Goal: Information Seeking & Learning: Learn about a topic

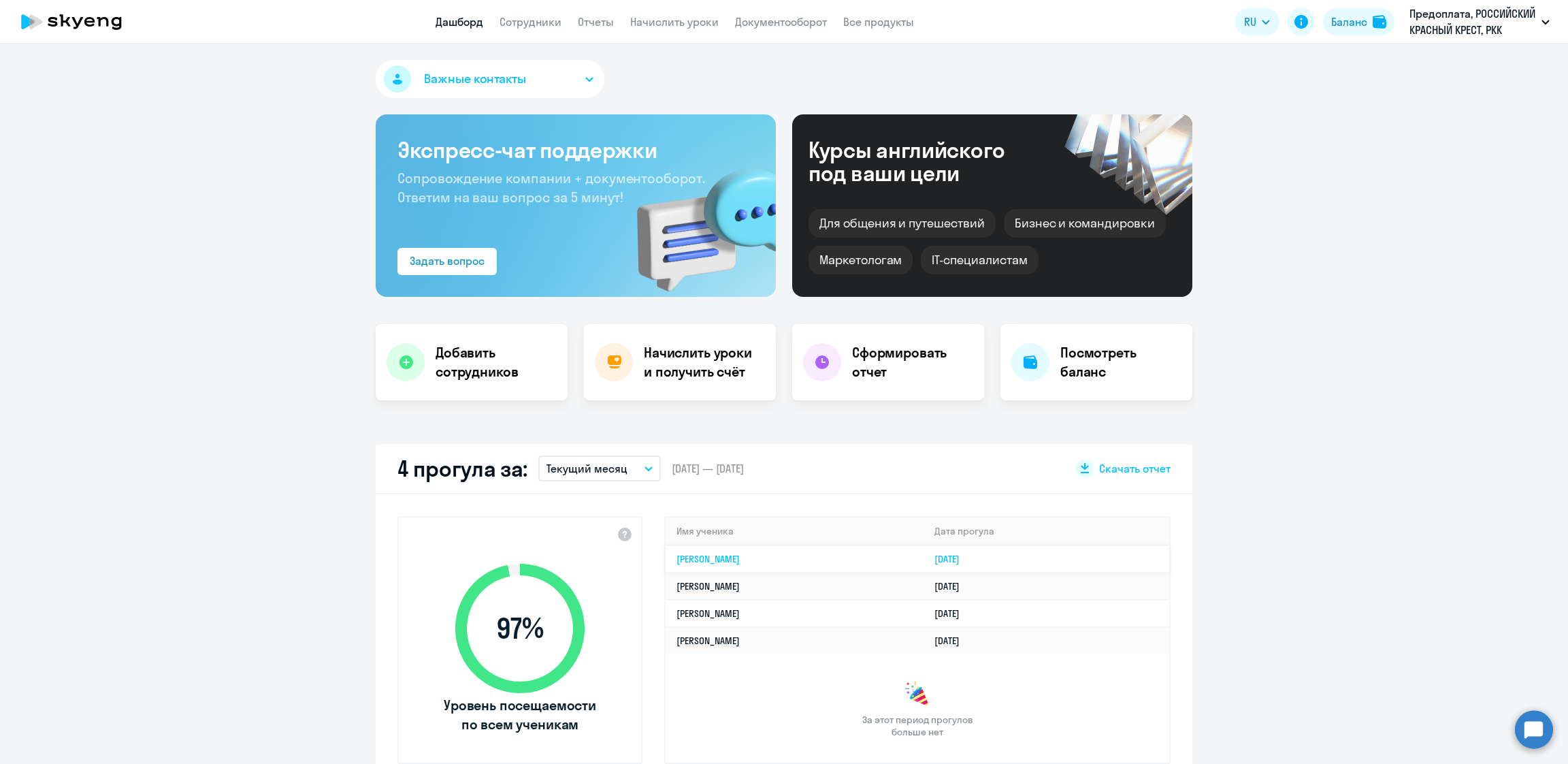
click at [738, 553] on link "[PERSON_NAME]" at bounding box center [708, 558] width 63 height 12
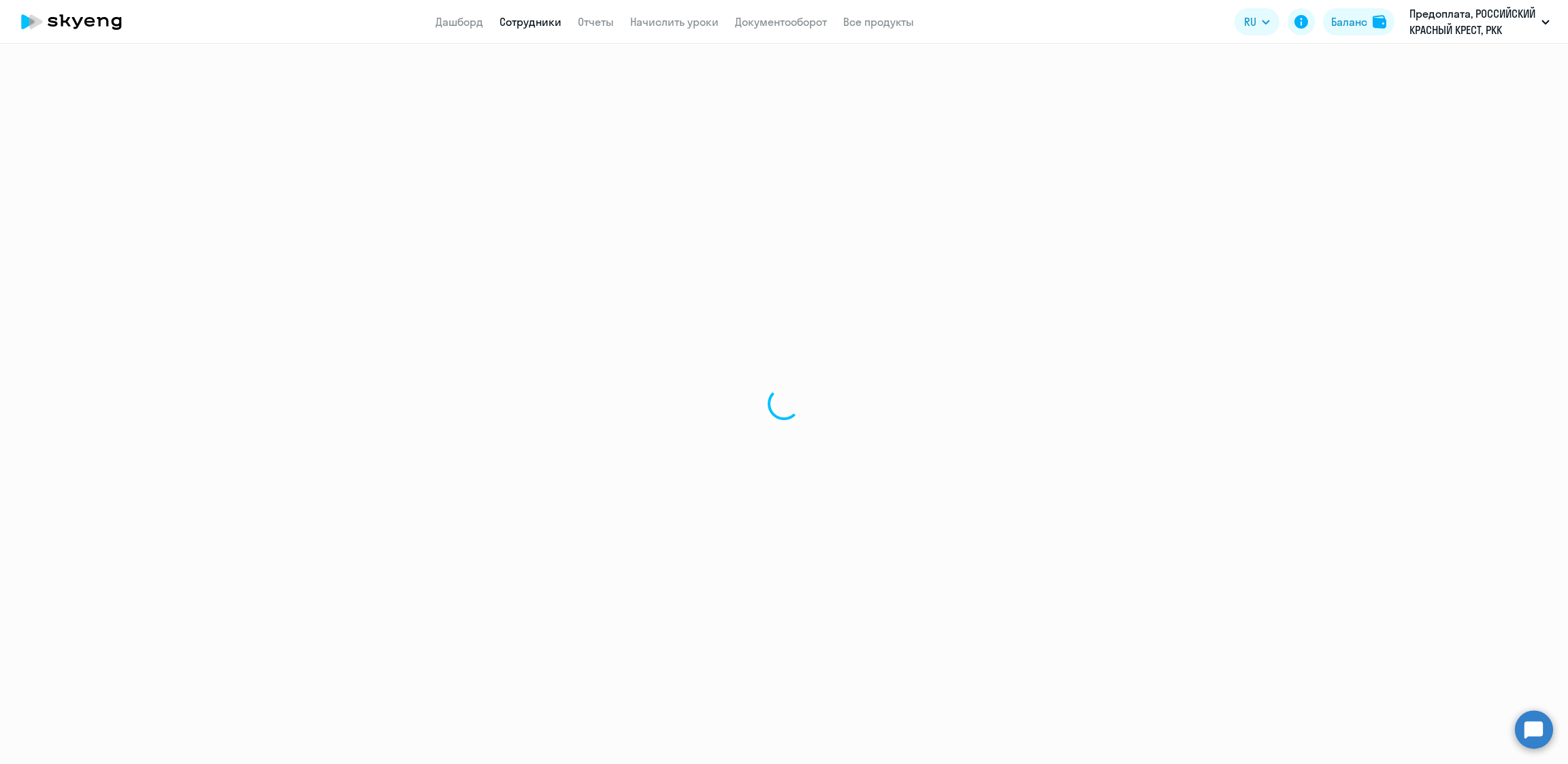
select select "english"
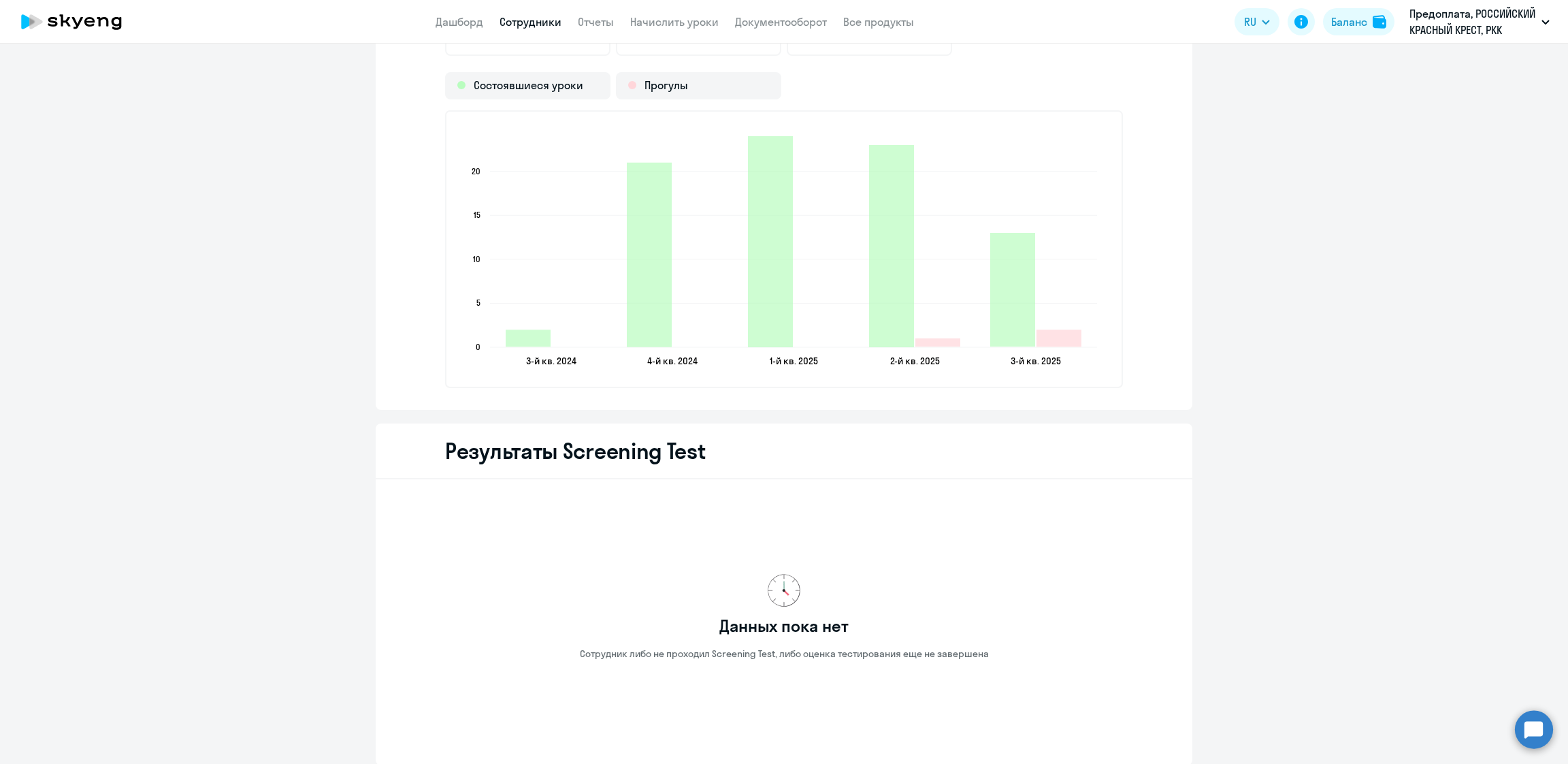
scroll to position [1688, 0]
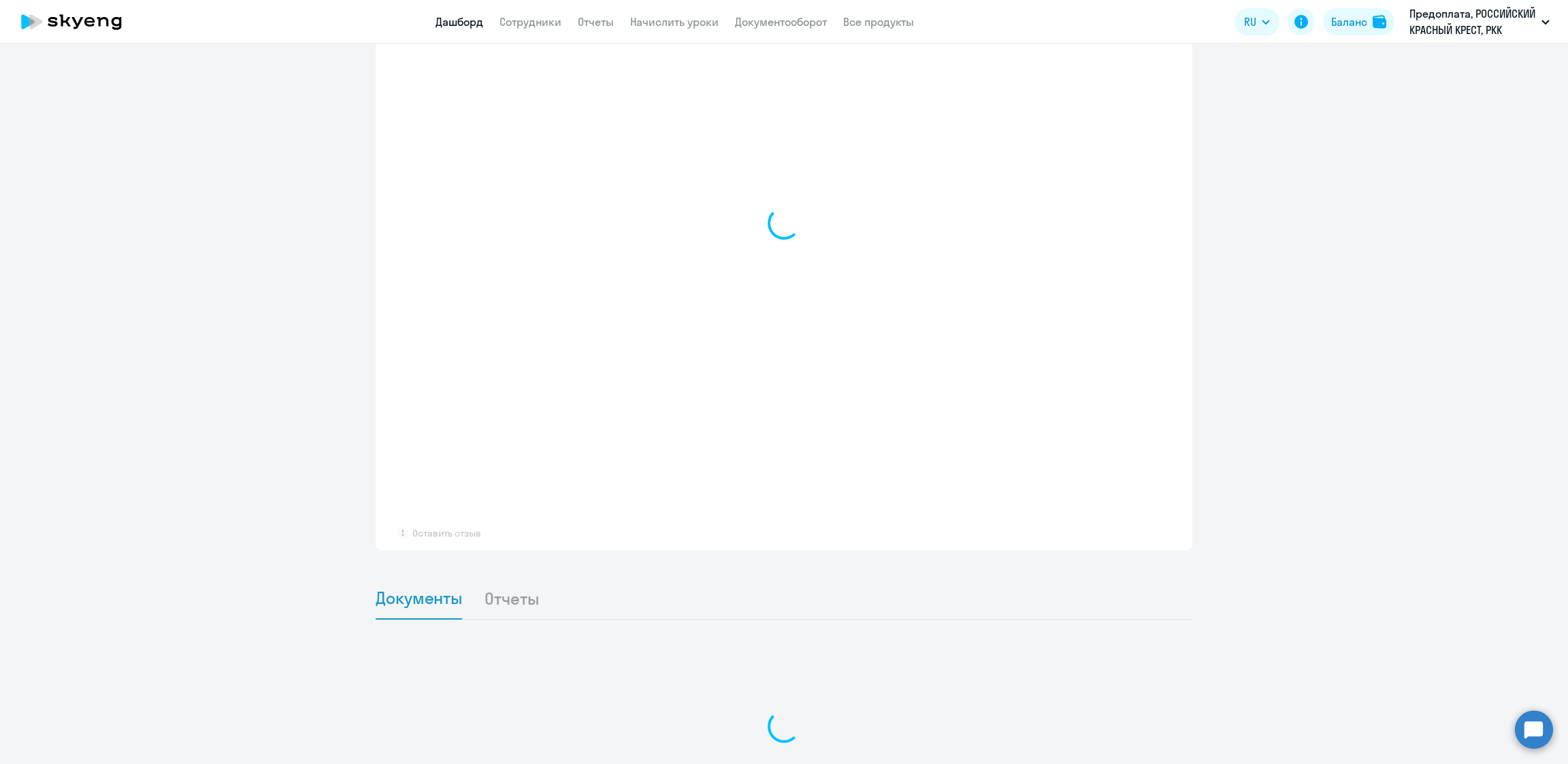
scroll to position [814, 0]
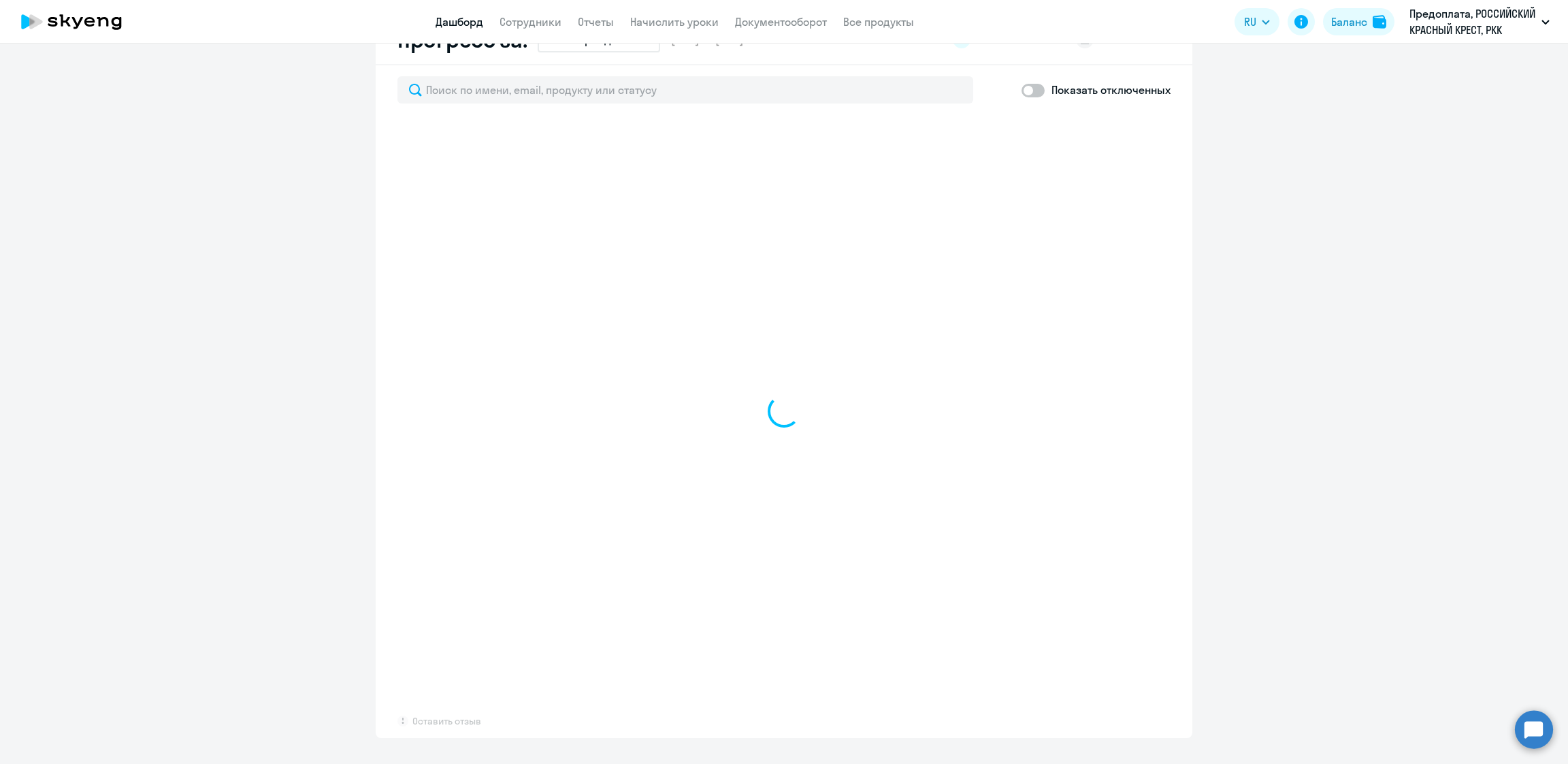
select select "30"
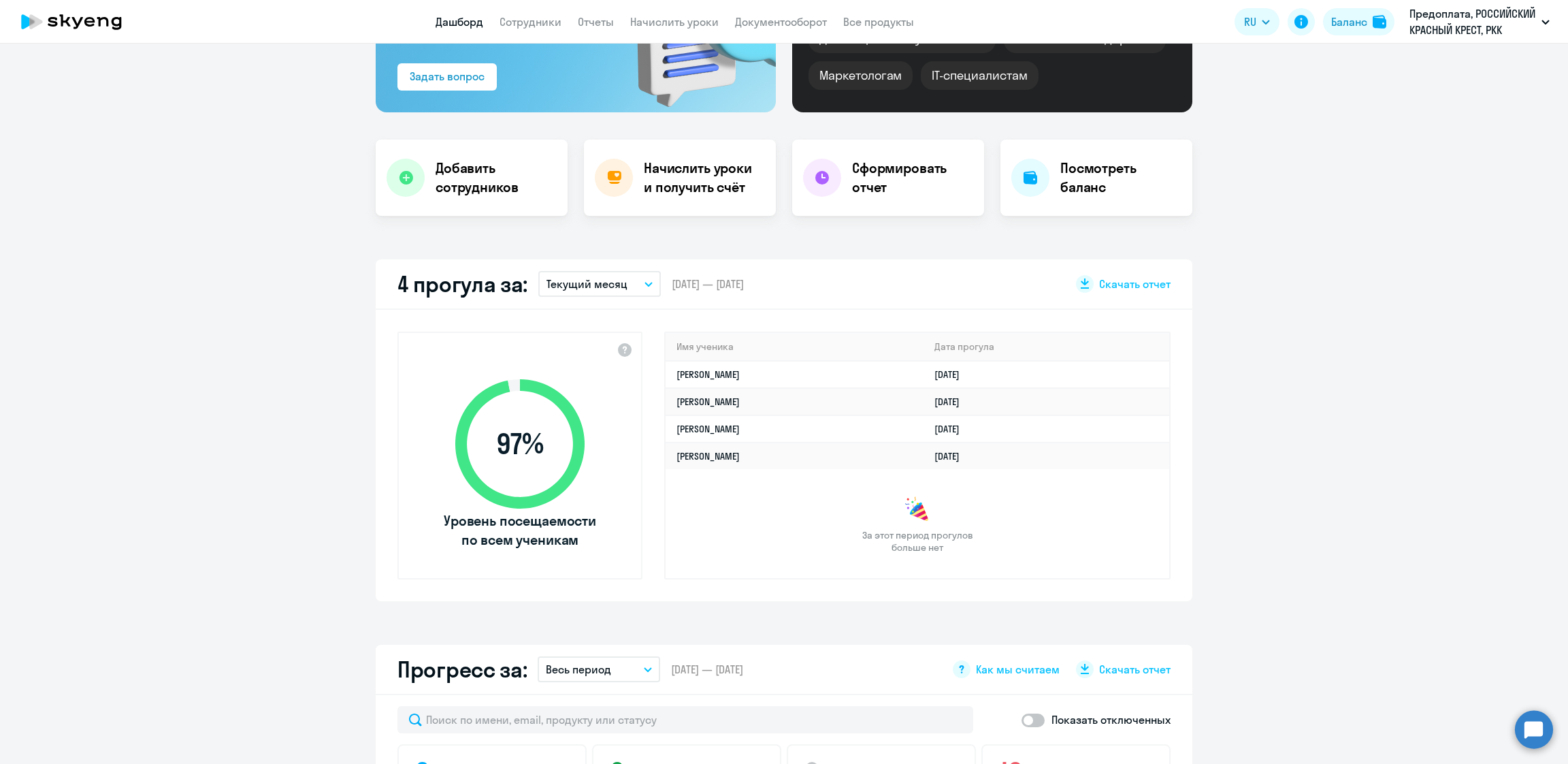
scroll to position [0, 0]
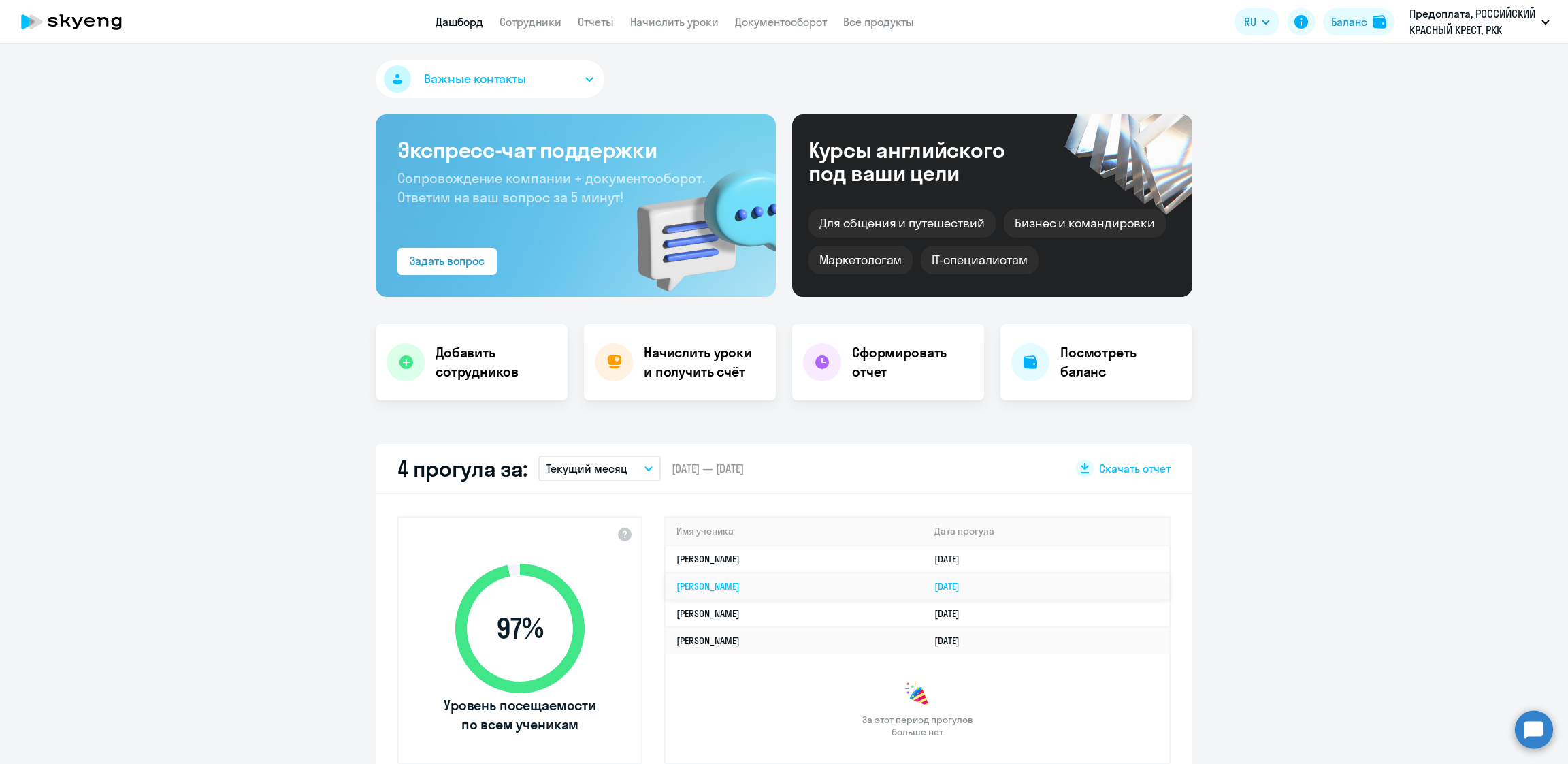
click at [695, 588] on link "[PERSON_NAME]" at bounding box center [708, 585] width 63 height 12
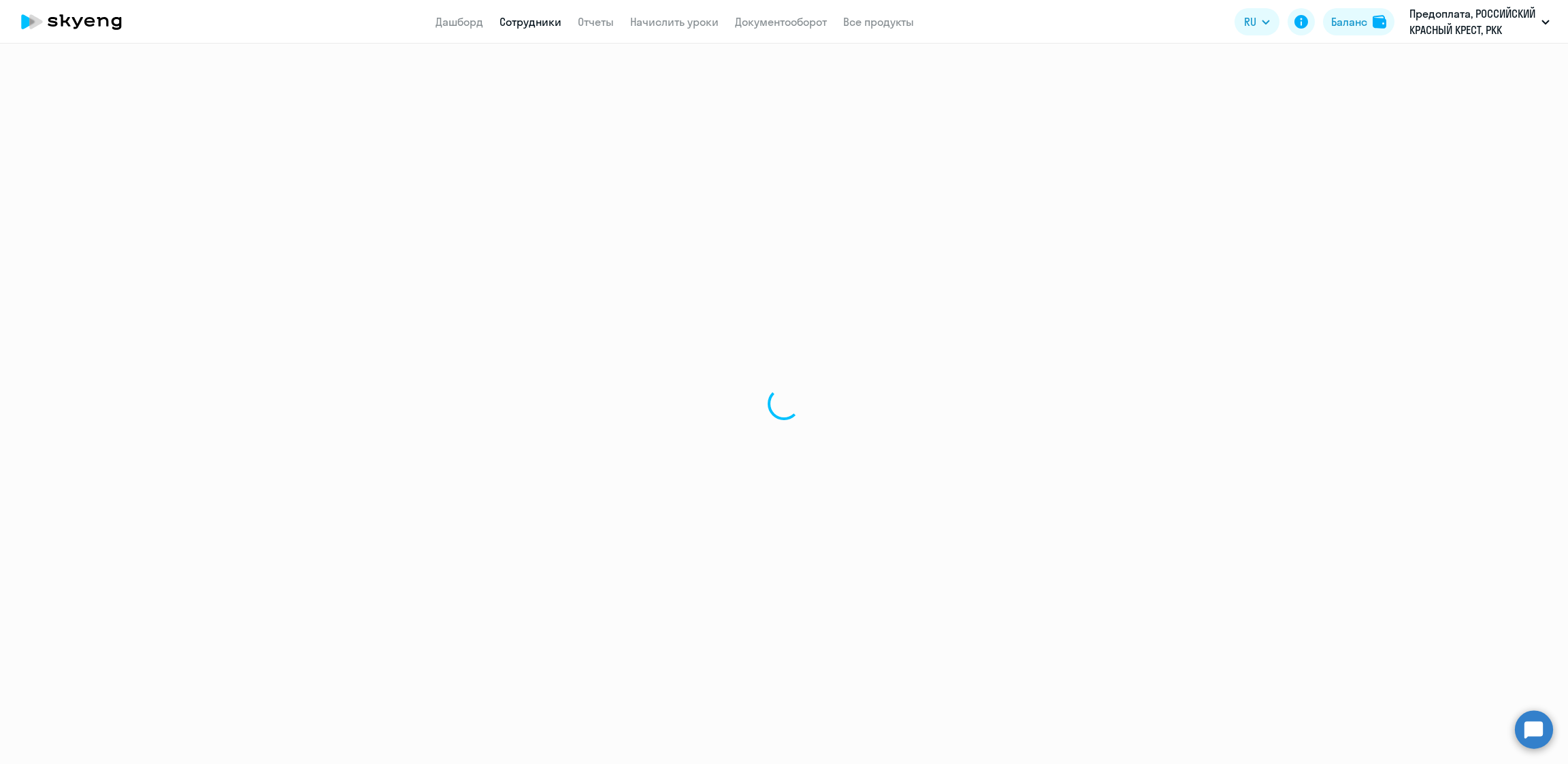
select select "english"
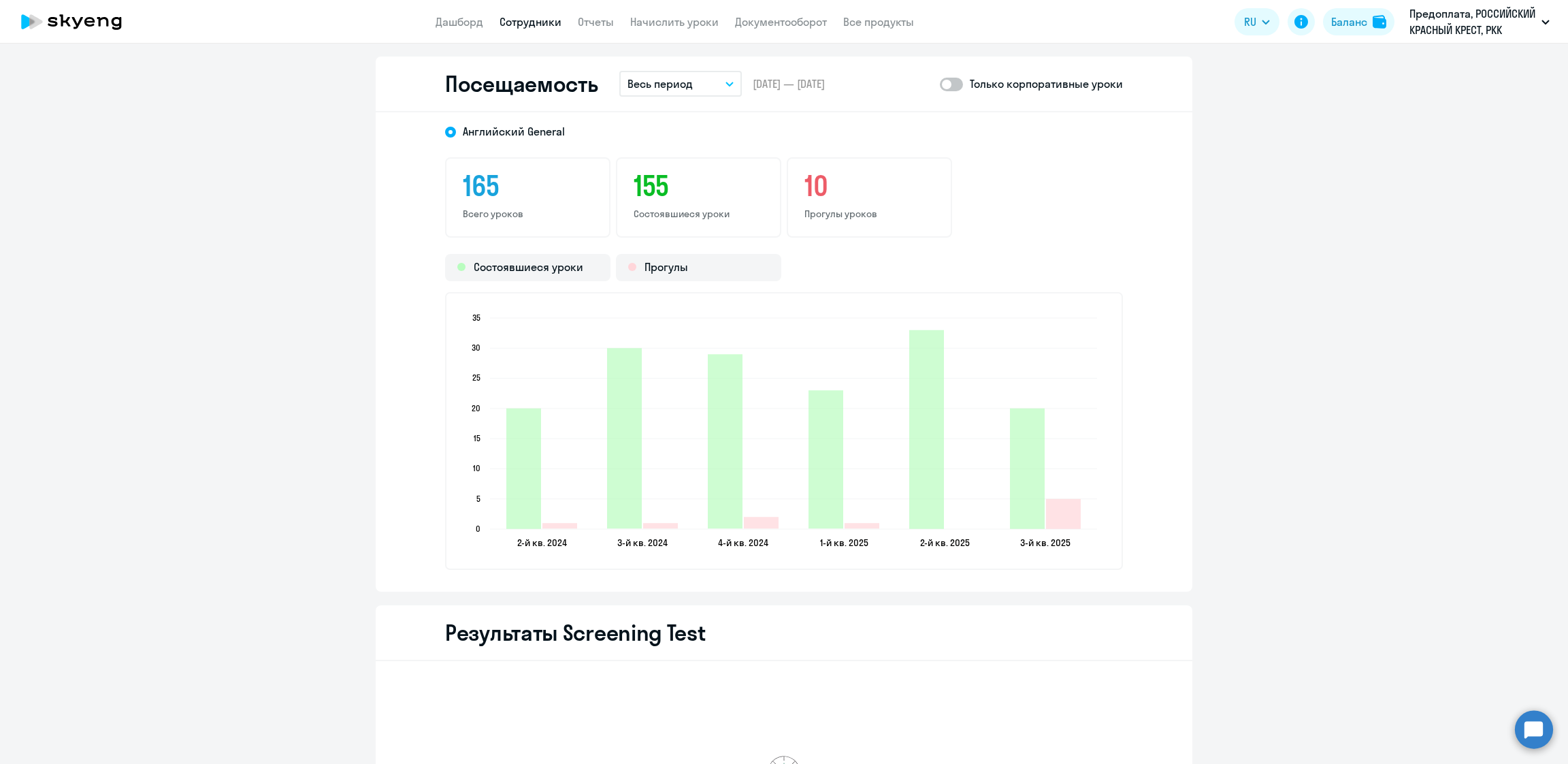
scroll to position [1734, 0]
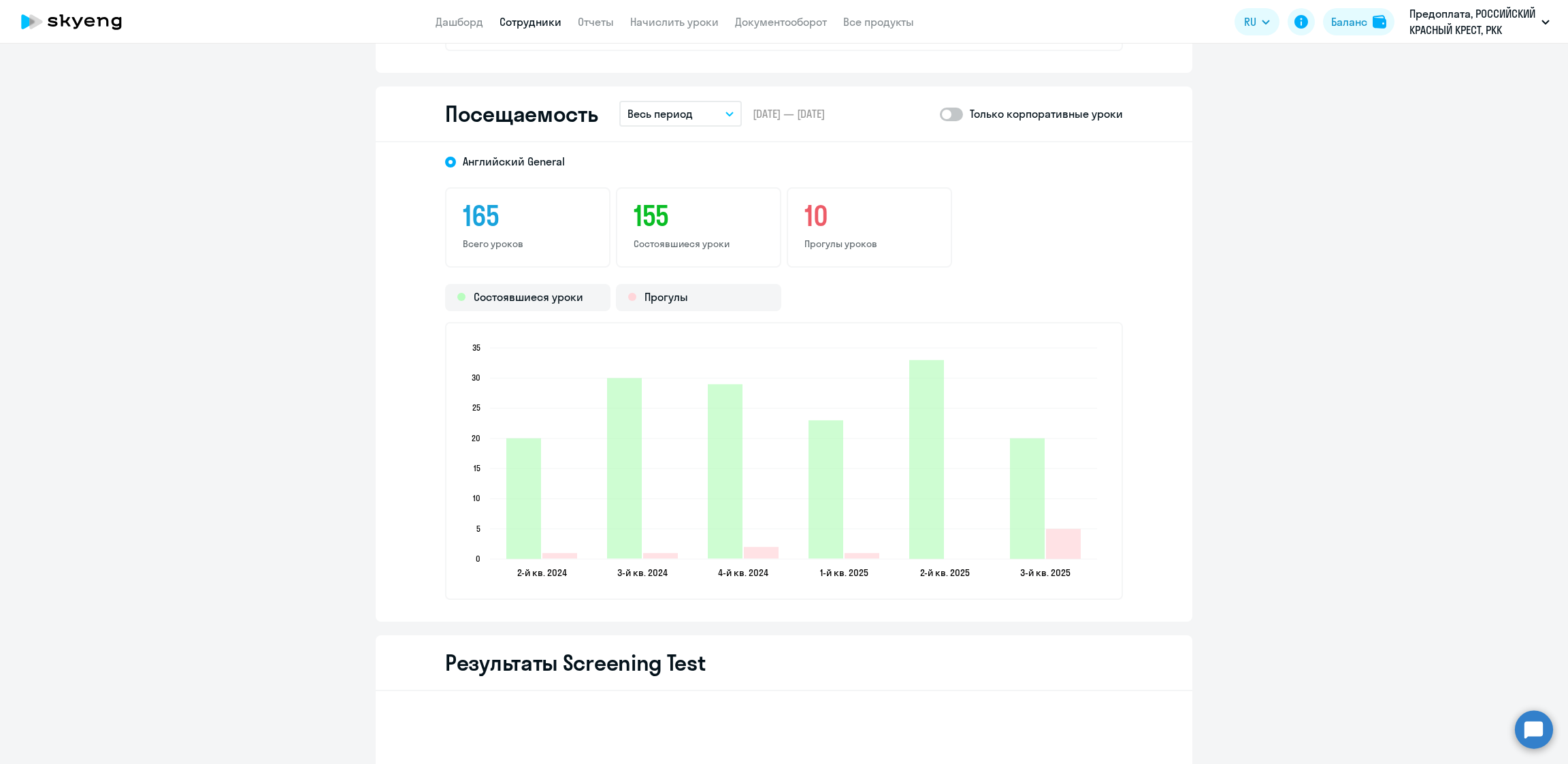
click at [668, 123] on div "Посещаемость Весь период – [DATE] — [DATE] Только корпоративные уроки" at bounding box center [784, 114] width 816 height 56
click at [665, 120] on button "Весь период" at bounding box center [681, 113] width 122 height 26
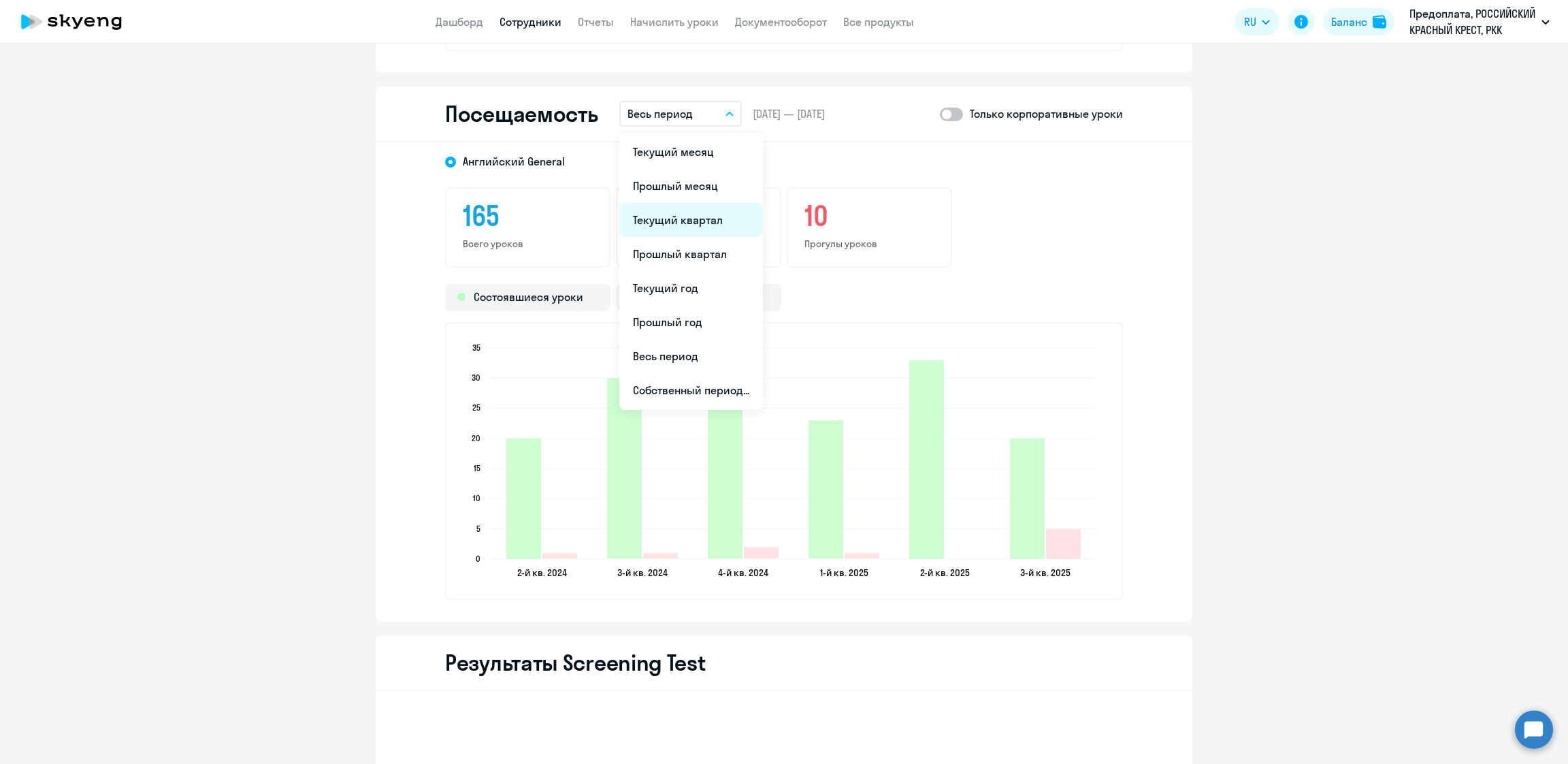
click at [677, 219] on li "Текущий квартал" at bounding box center [691, 219] width 144 height 34
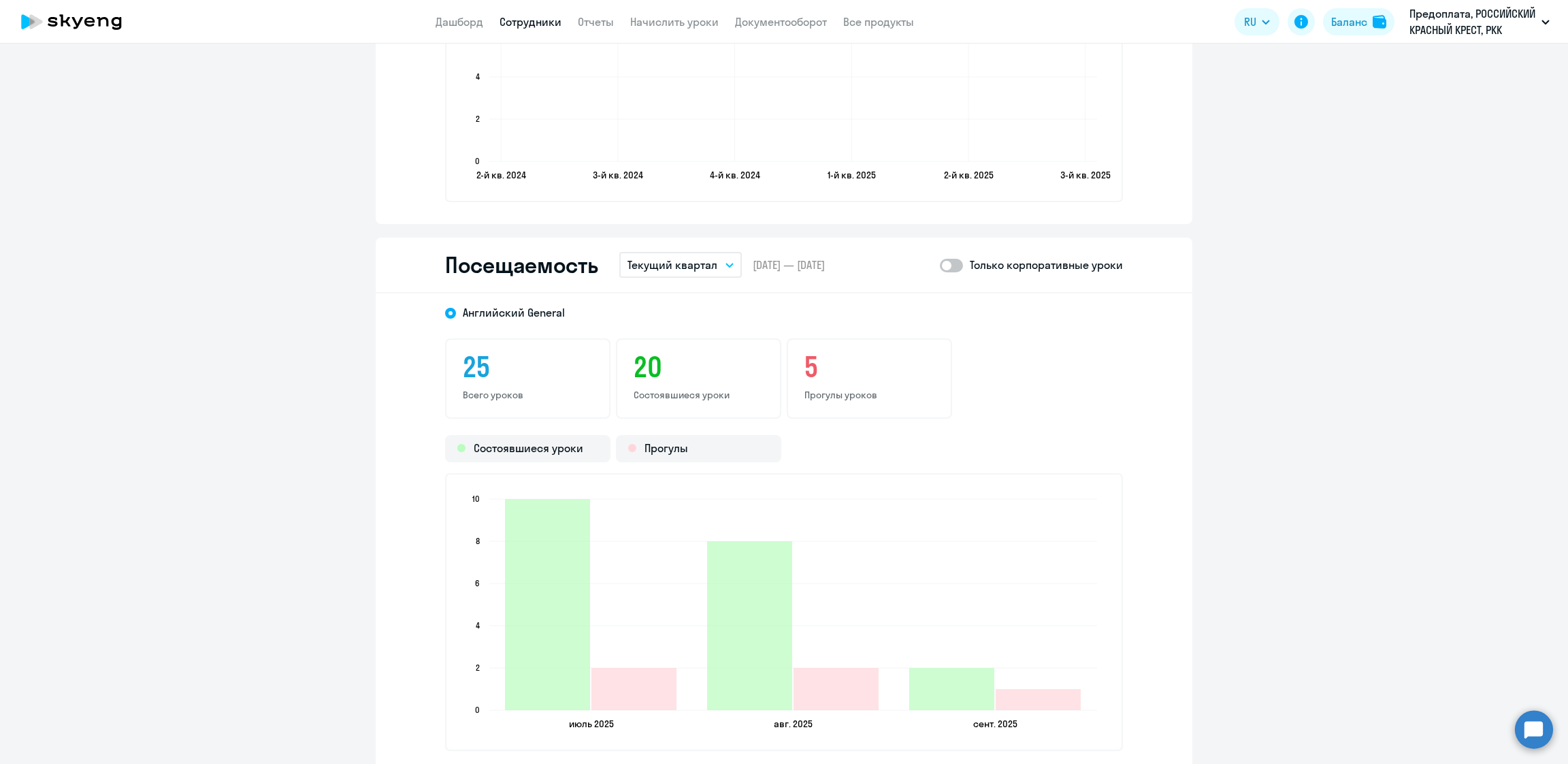
scroll to position [1325, 0]
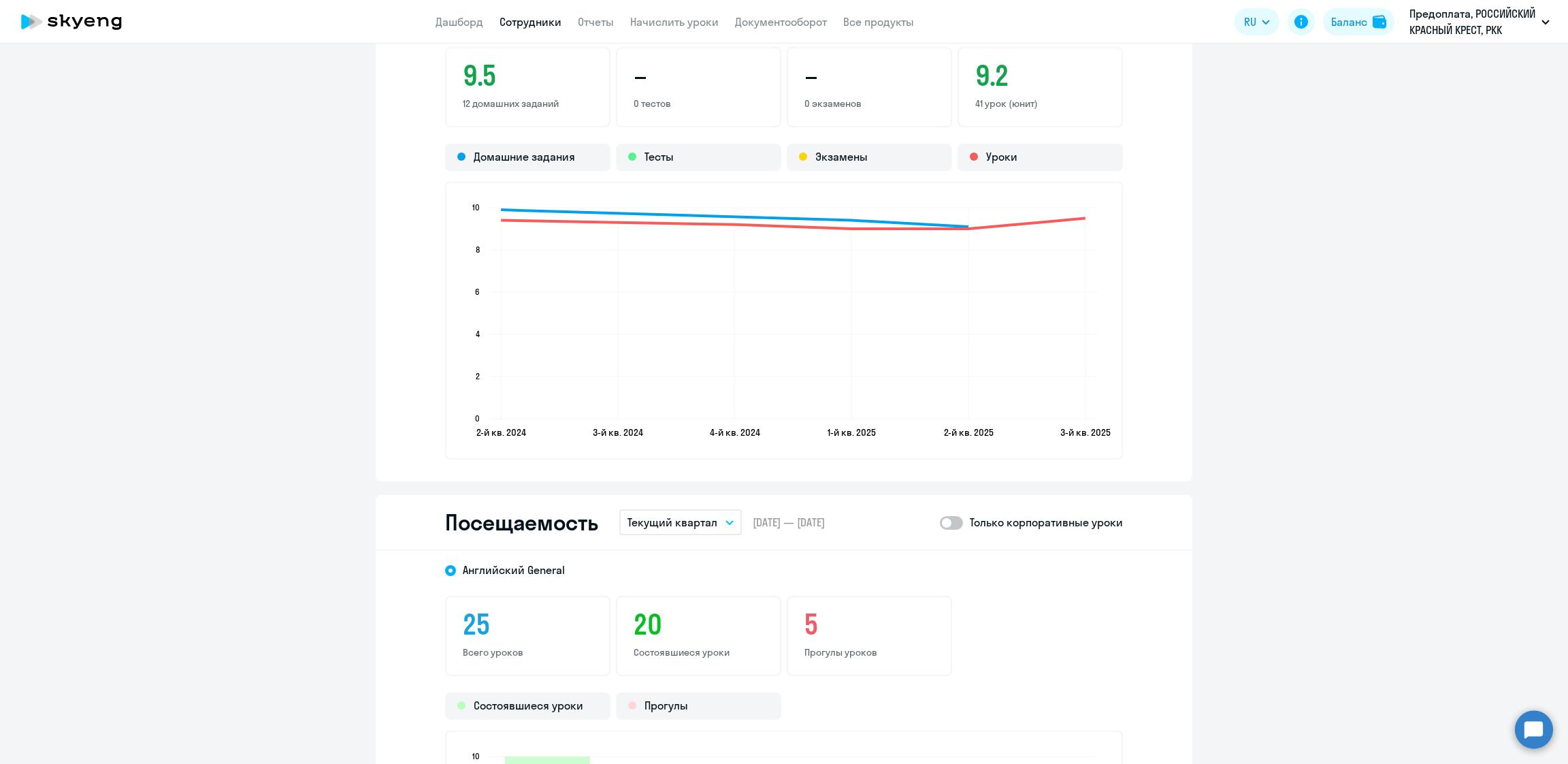
click at [529, 23] on link "Сотрудники" at bounding box center [530, 22] width 62 height 14
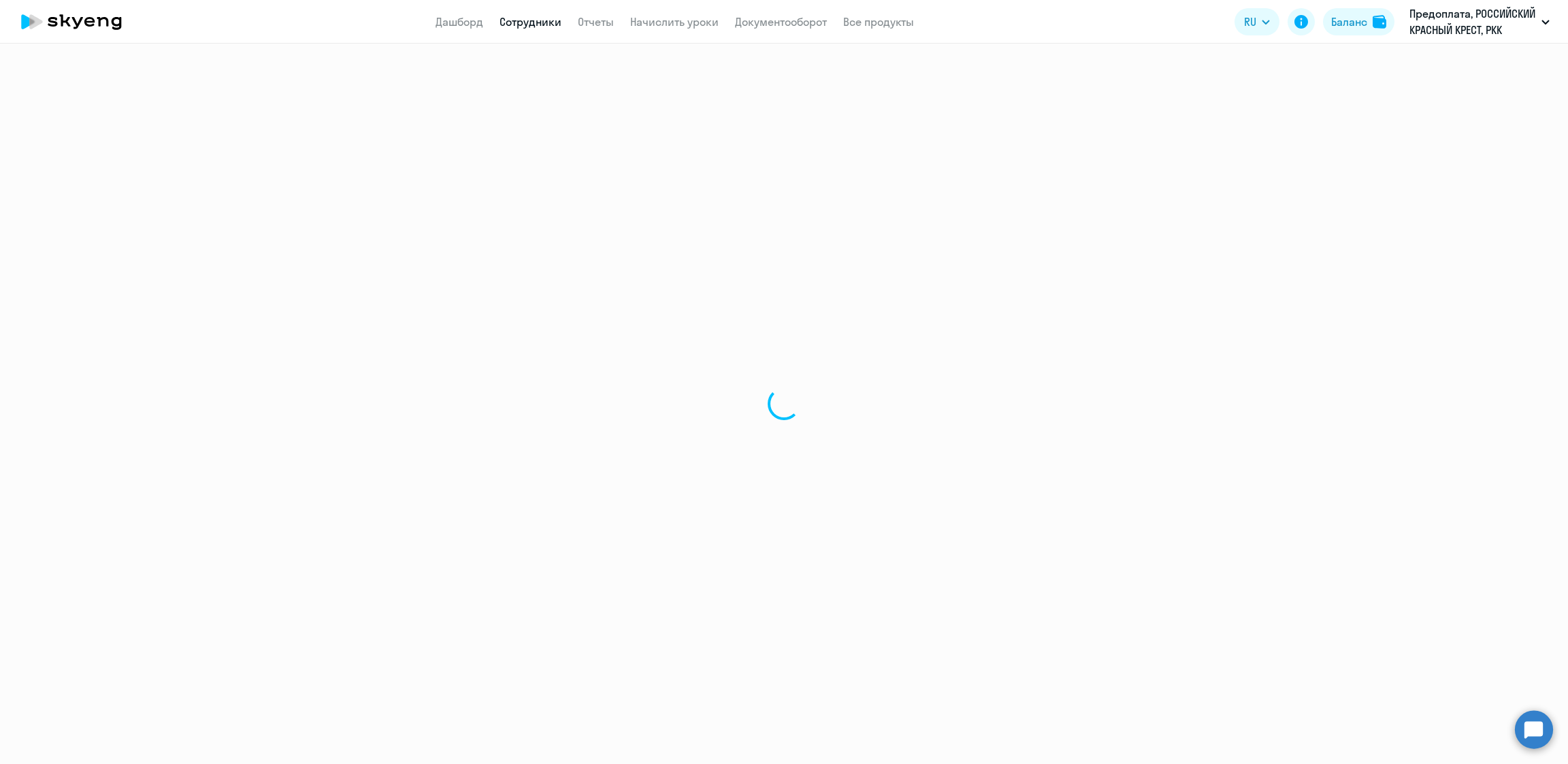
select select "30"
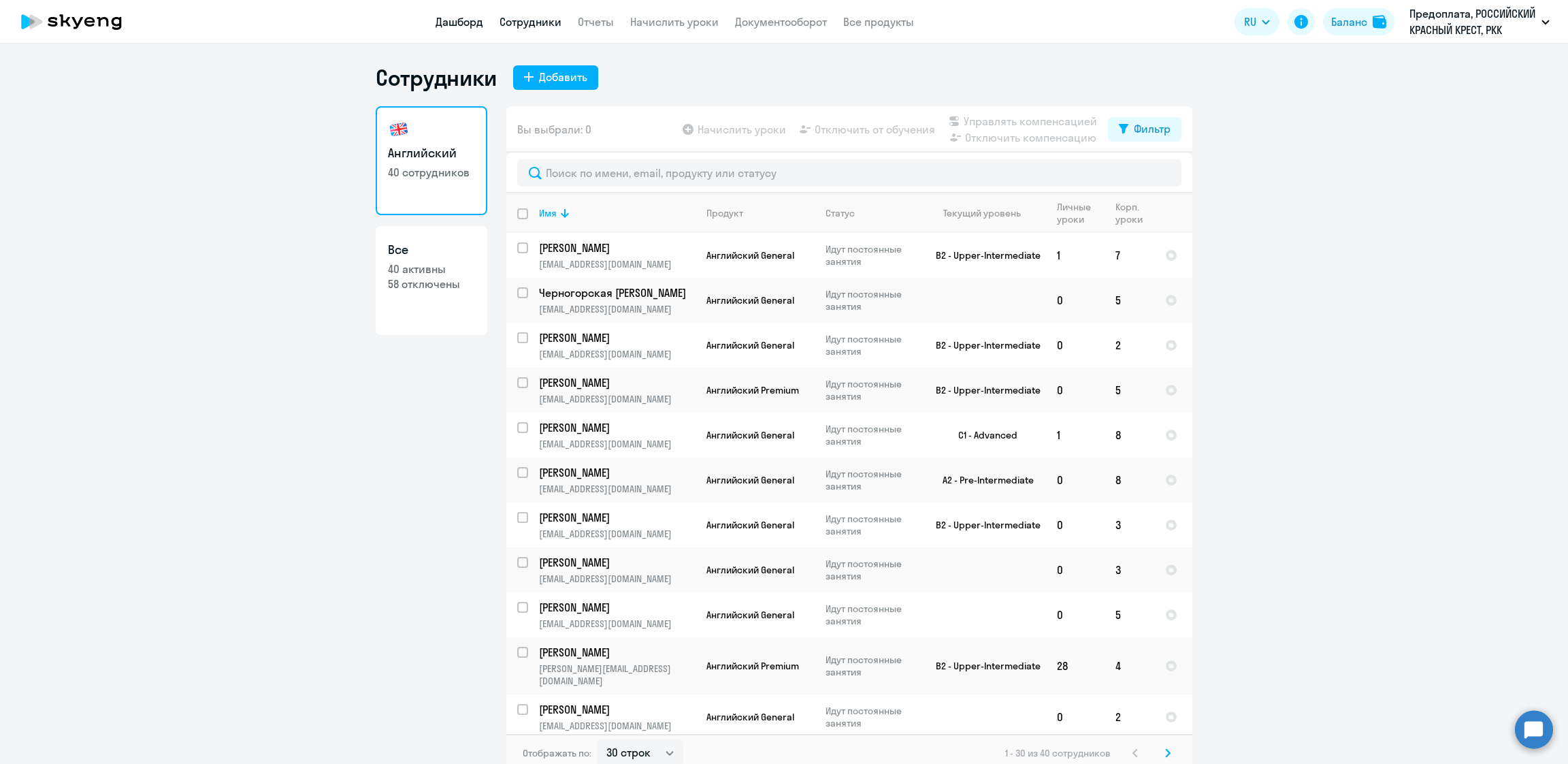
click at [467, 15] on link "Дашборд" at bounding box center [459, 22] width 47 height 14
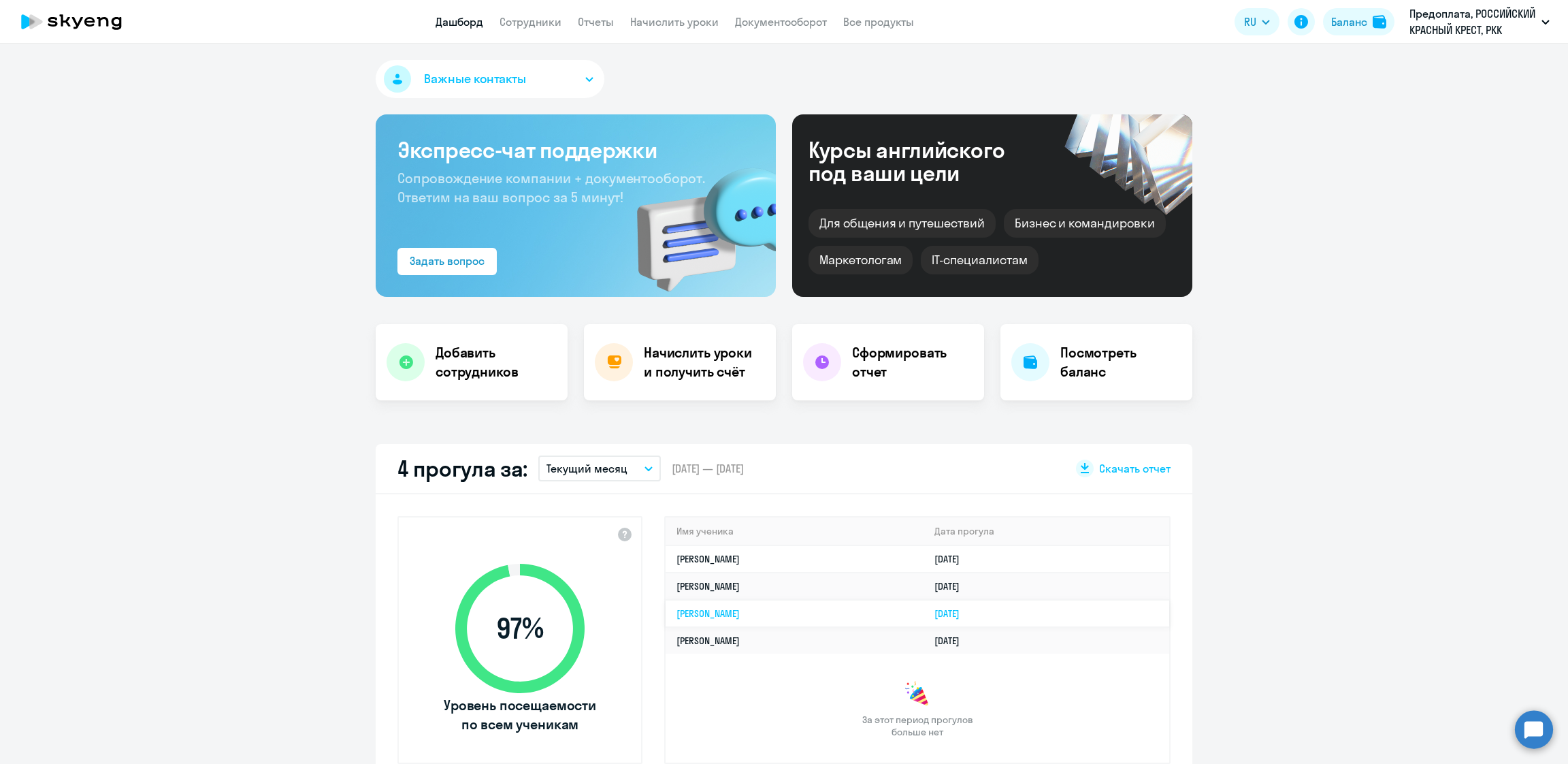
click at [704, 616] on td "[PERSON_NAME]" at bounding box center [795, 613] width 258 height 27
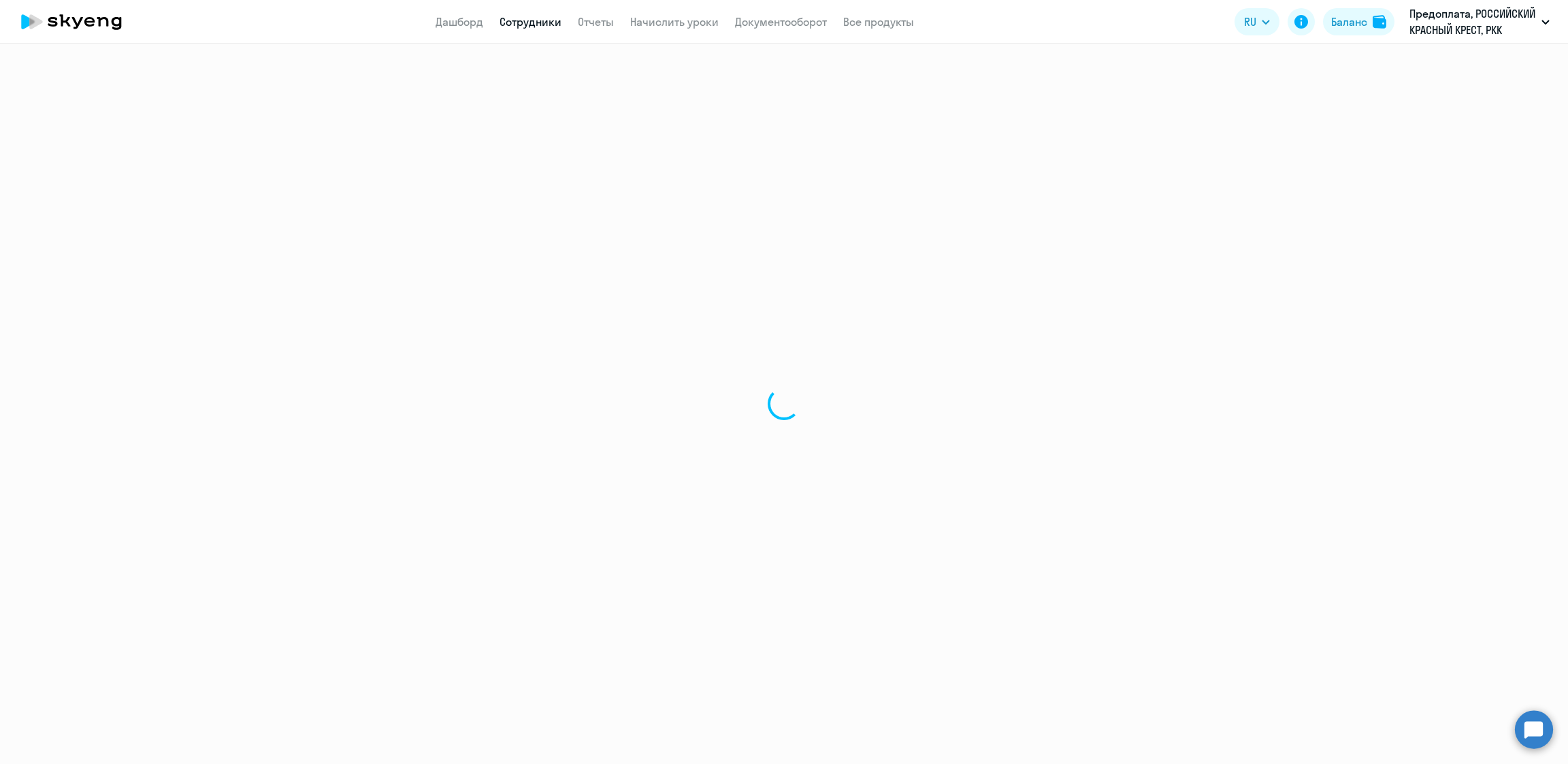
select select "english"
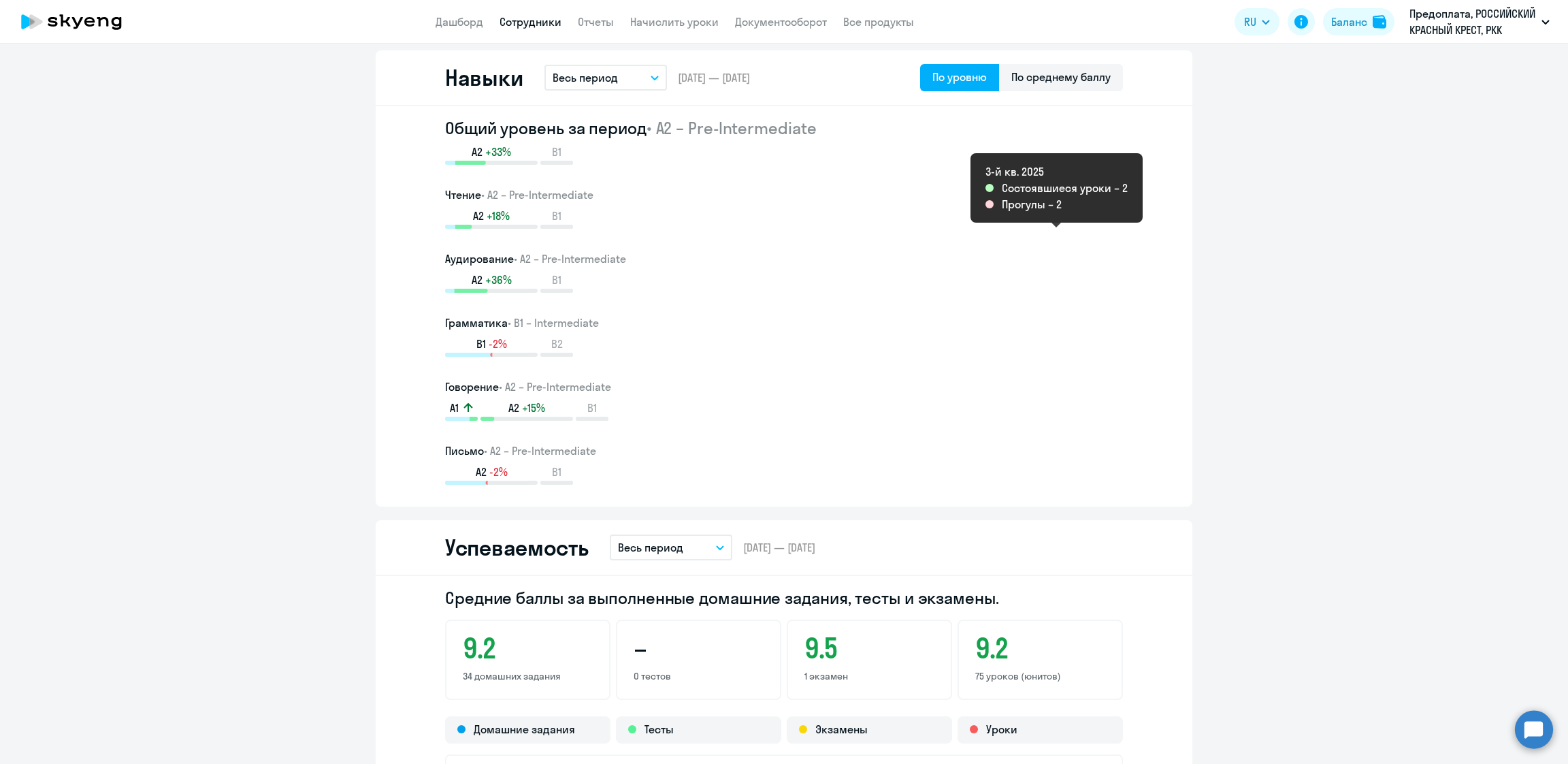
scroll to position [508, 0]
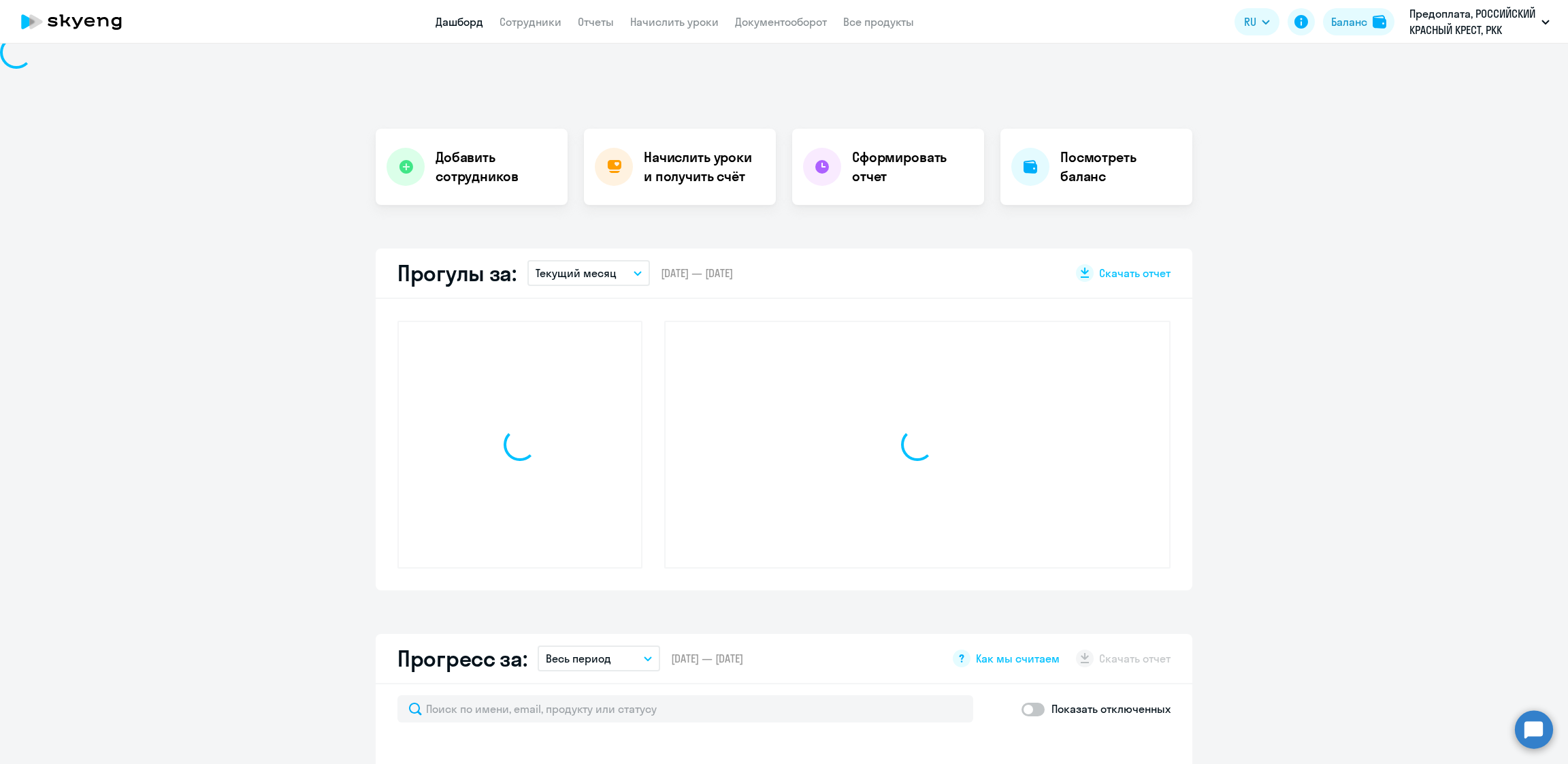
scroll to position [195, 0]
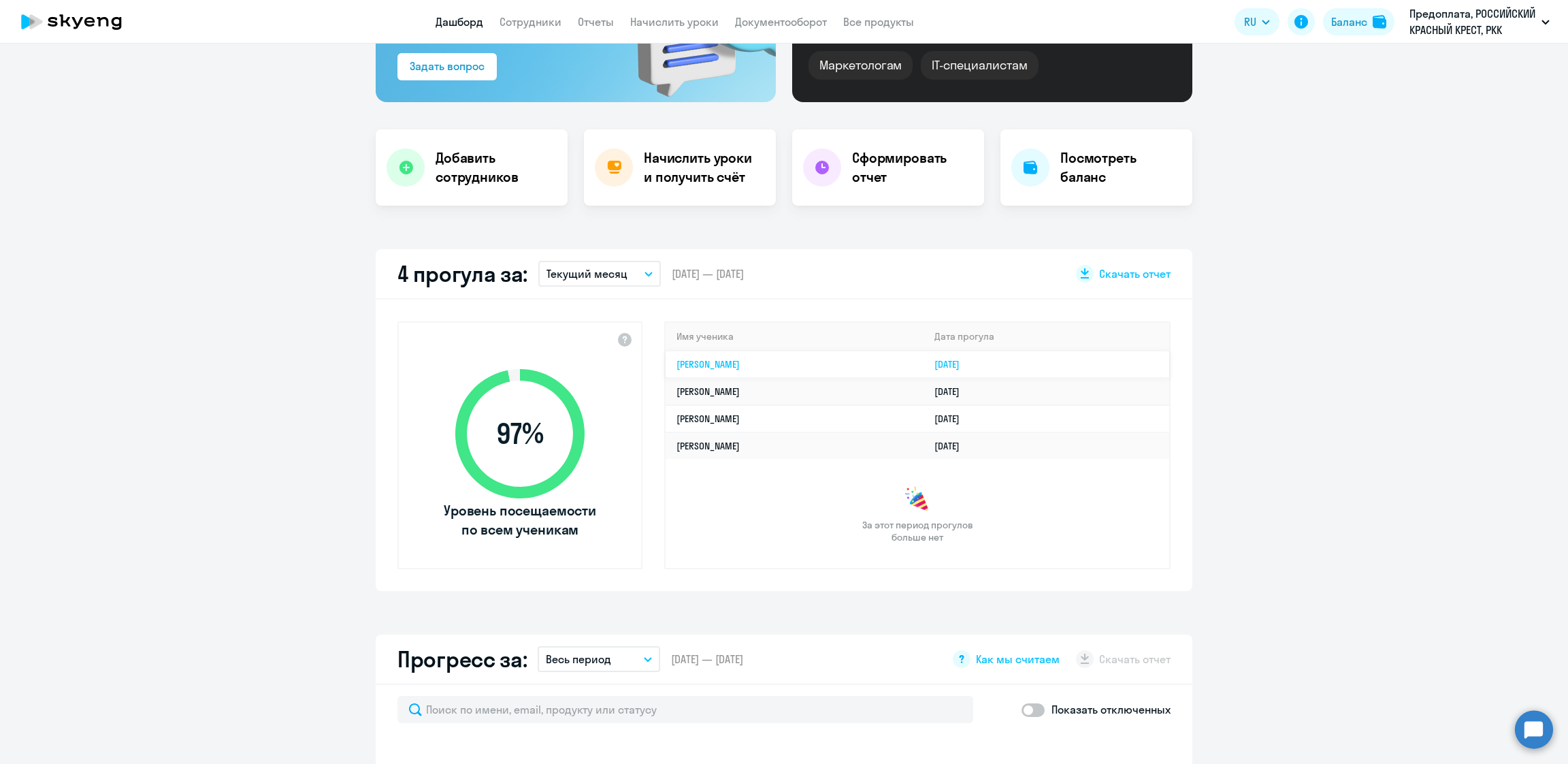
click at [740, 358] on link "[PERSON_NAME]" at bounding box center [708, 364] width 63 height 12
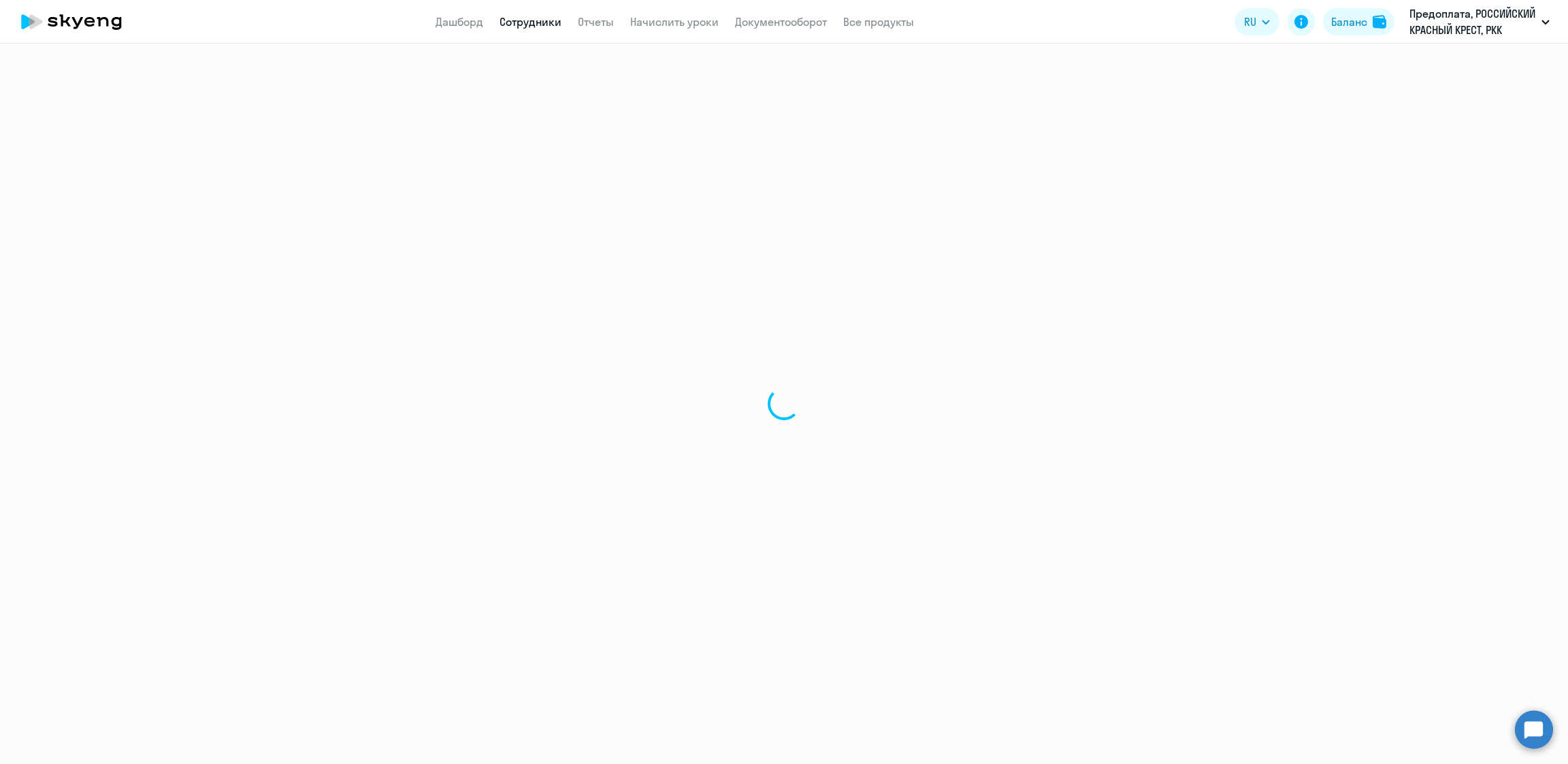
select select "english"
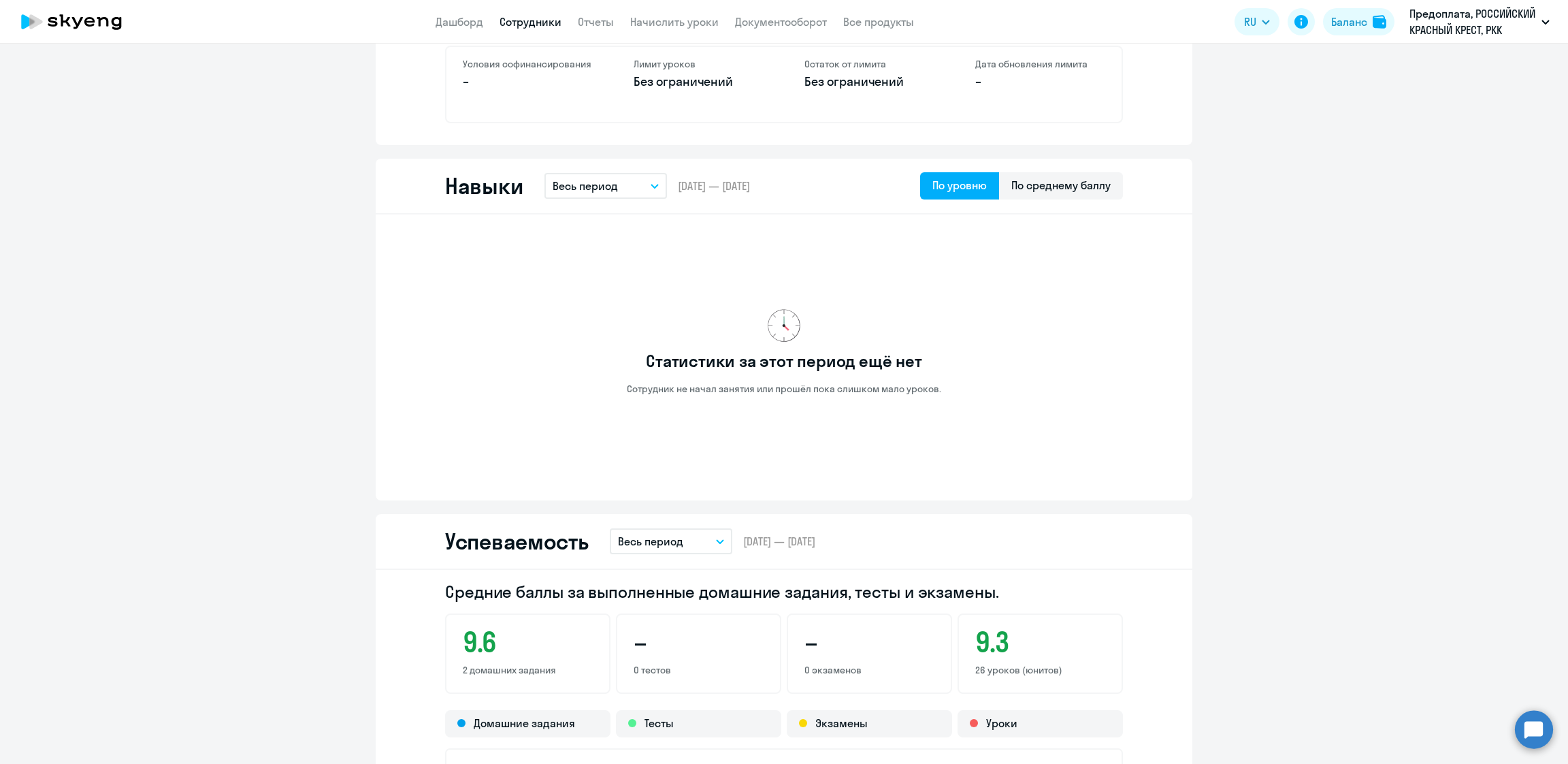
scroll to position [1430, 0]
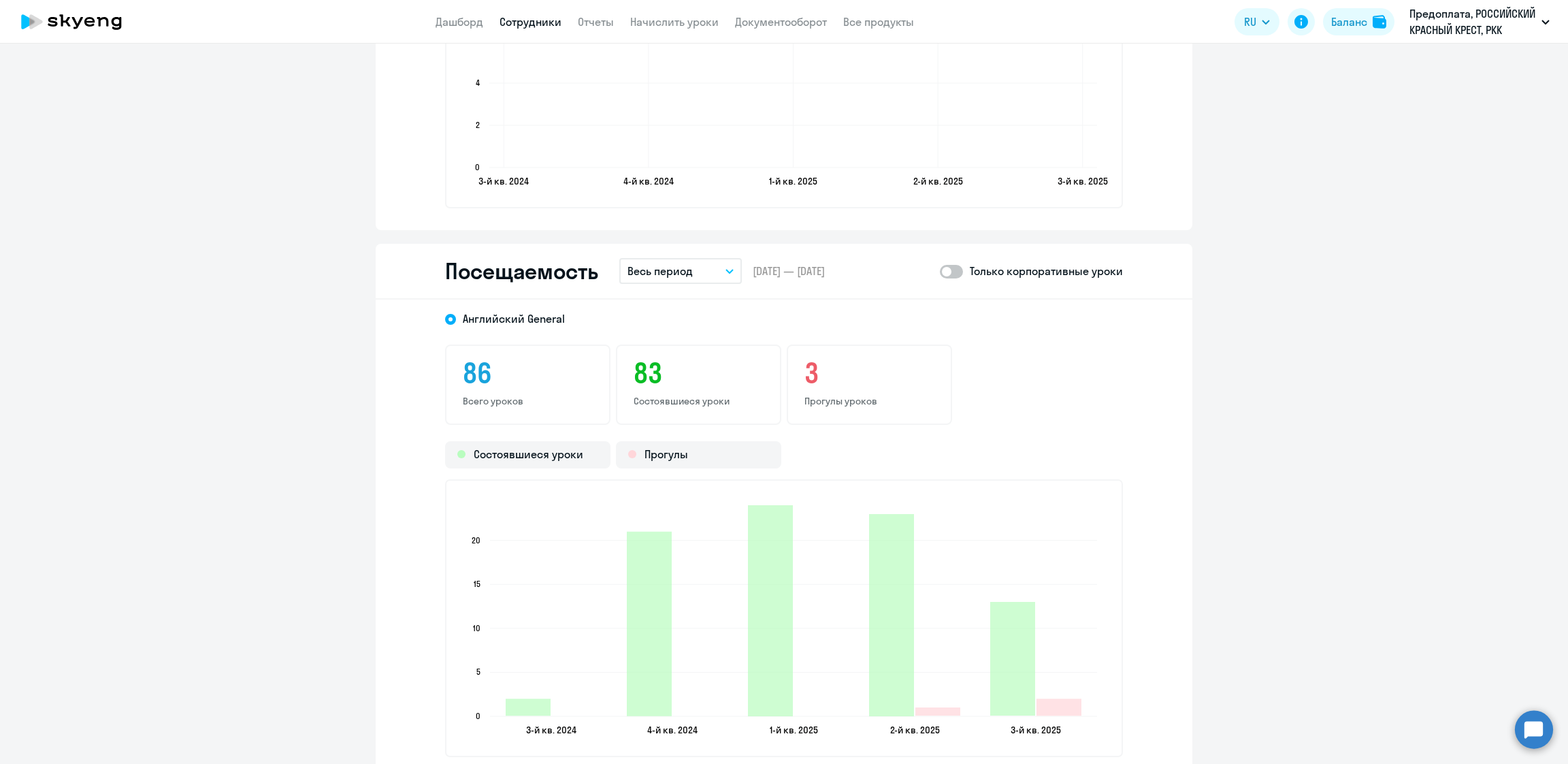
click at [655, 268] on p "Весь период" at bounding box center [660, 270] width 66 height 16
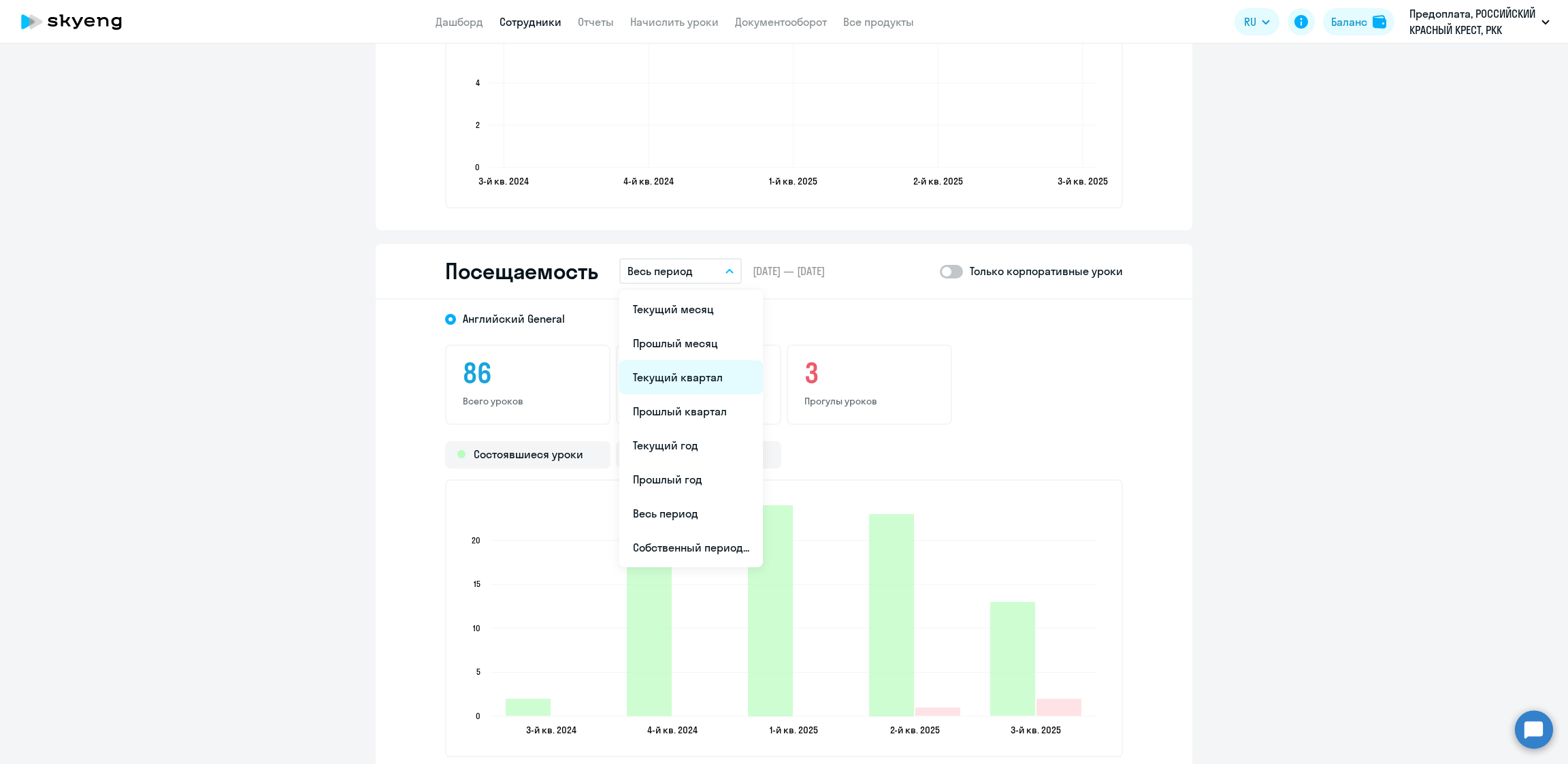
click at [676, 381] on li "Текущий квартал" at bounding box center [691, 377] width 144 height 34
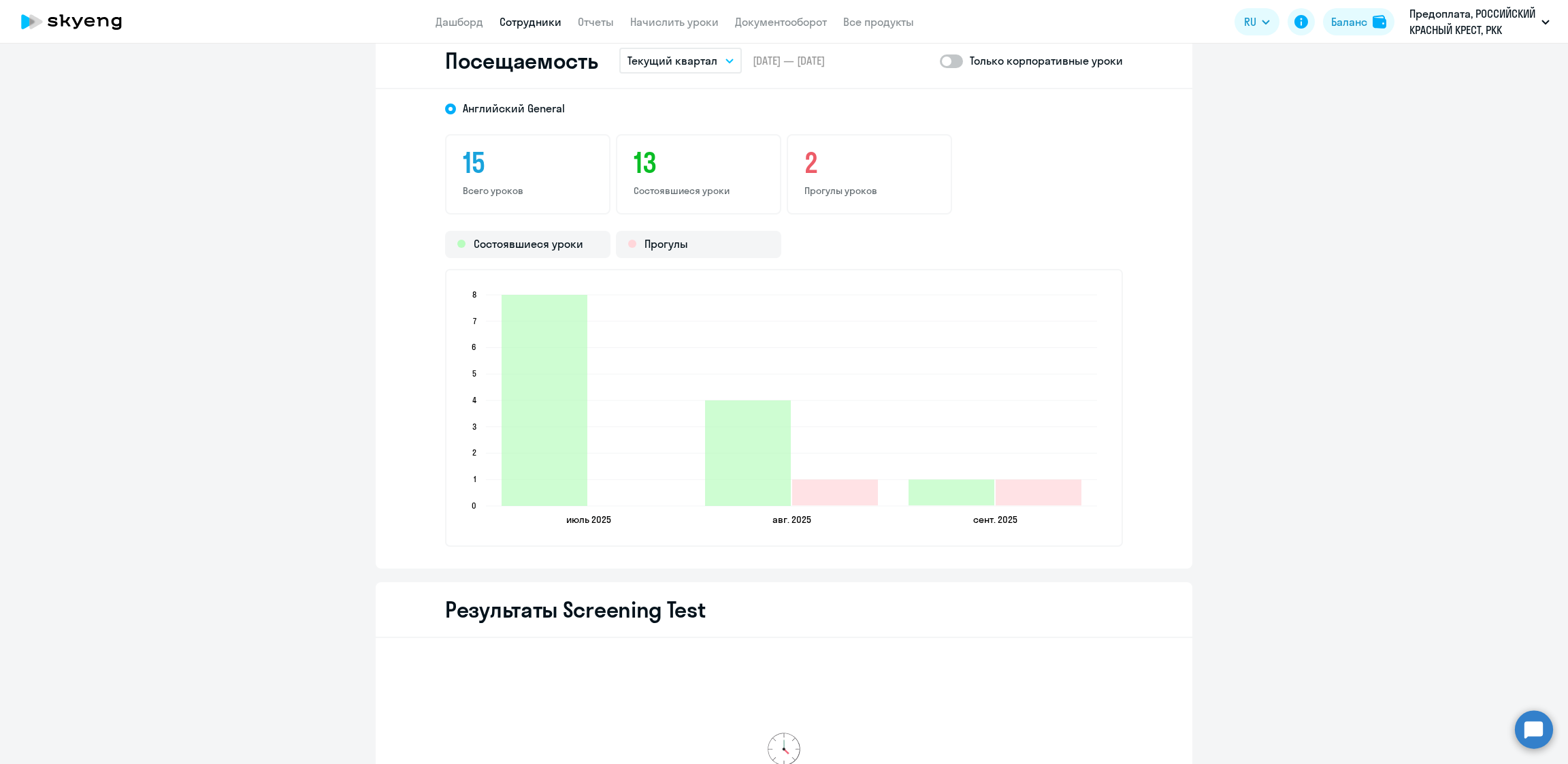
scroll to position [1634, 0]
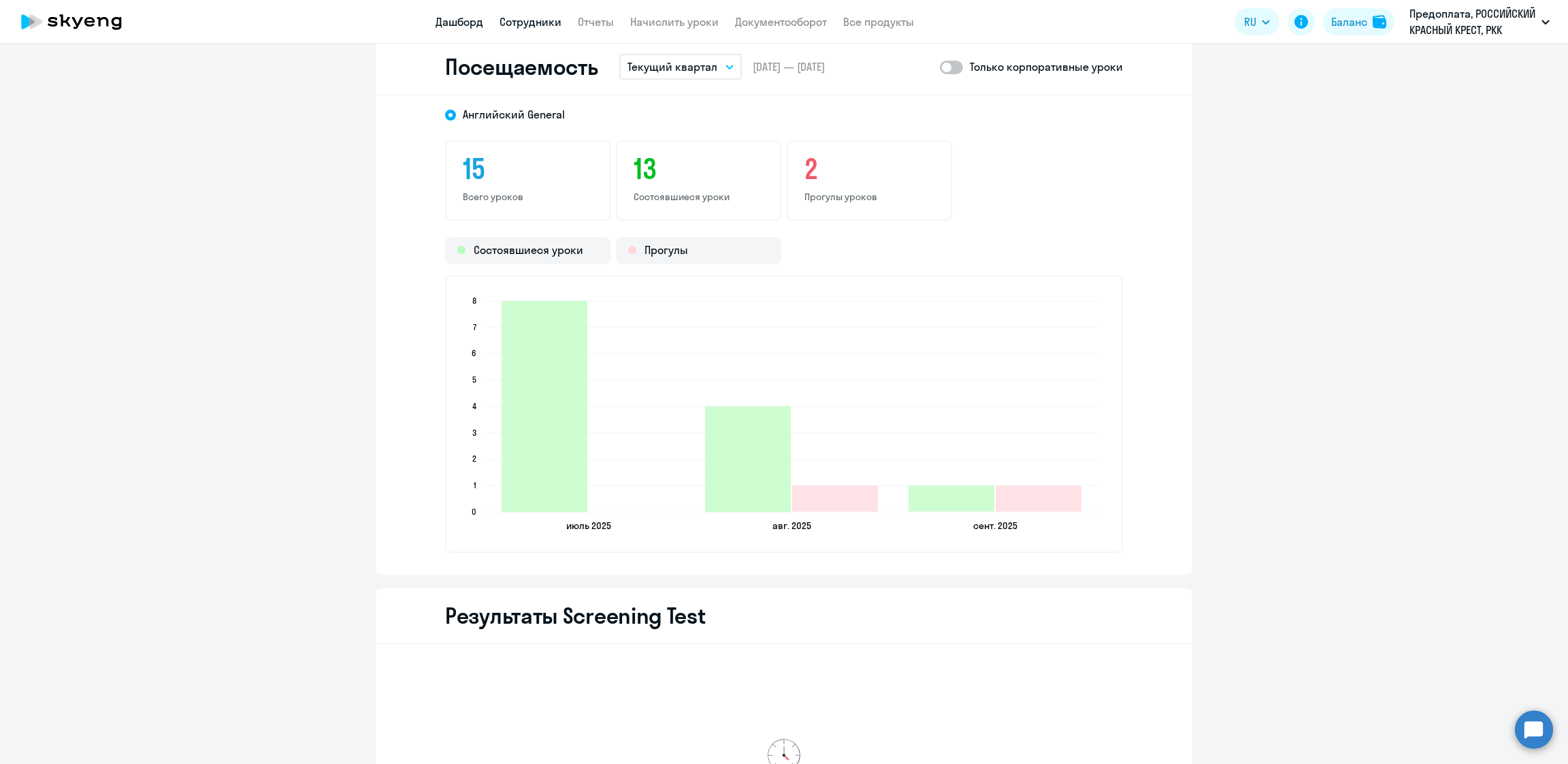
click at [456, 18] on link "Дашборд" at bounding box center [459, 22] width 47 height 14
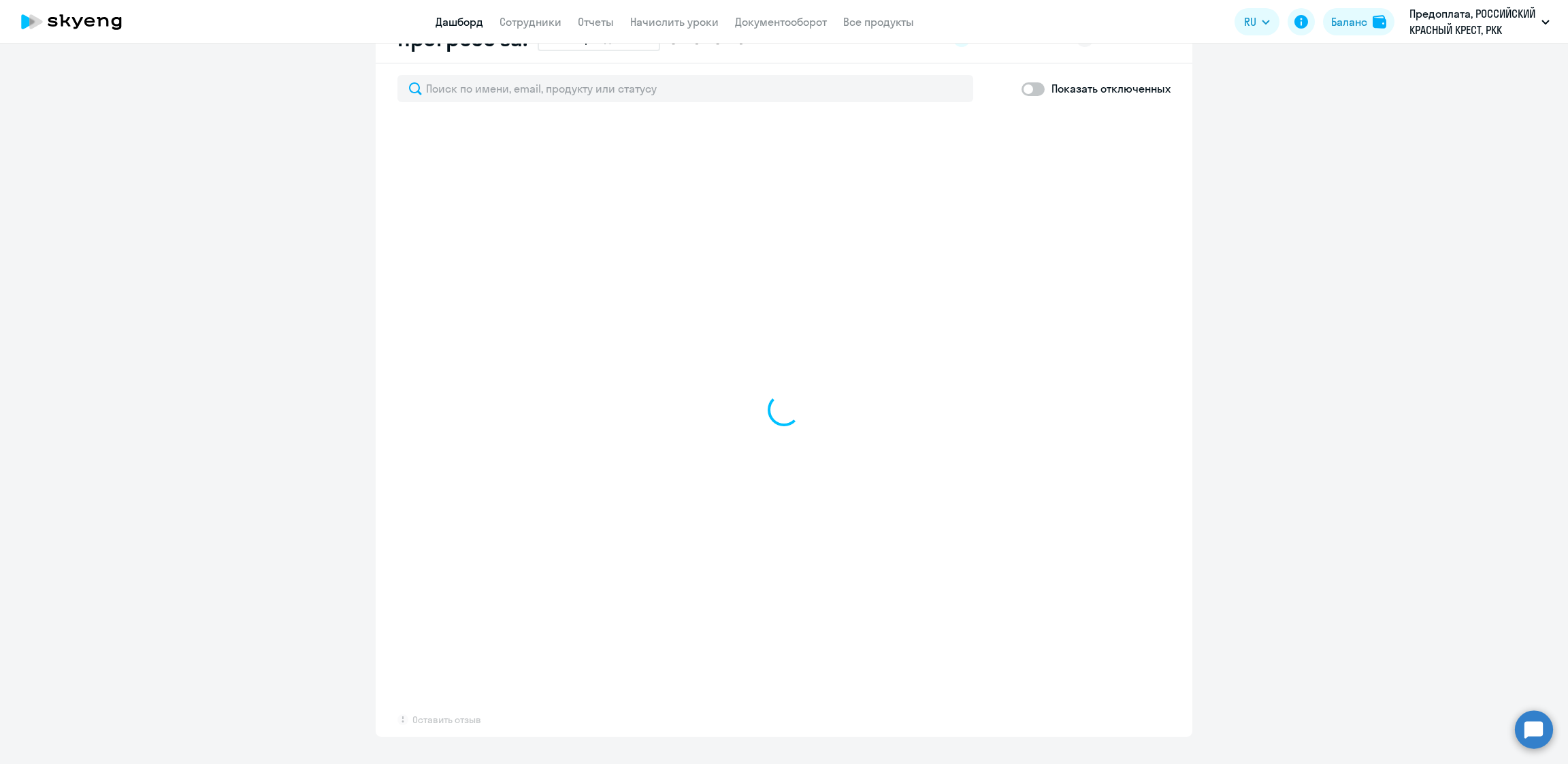
scroll to position [814, 0]
click at [532, 23] on link "Сотрудники" at bounding box center [530, 22] width 62 height 14
select select "30"
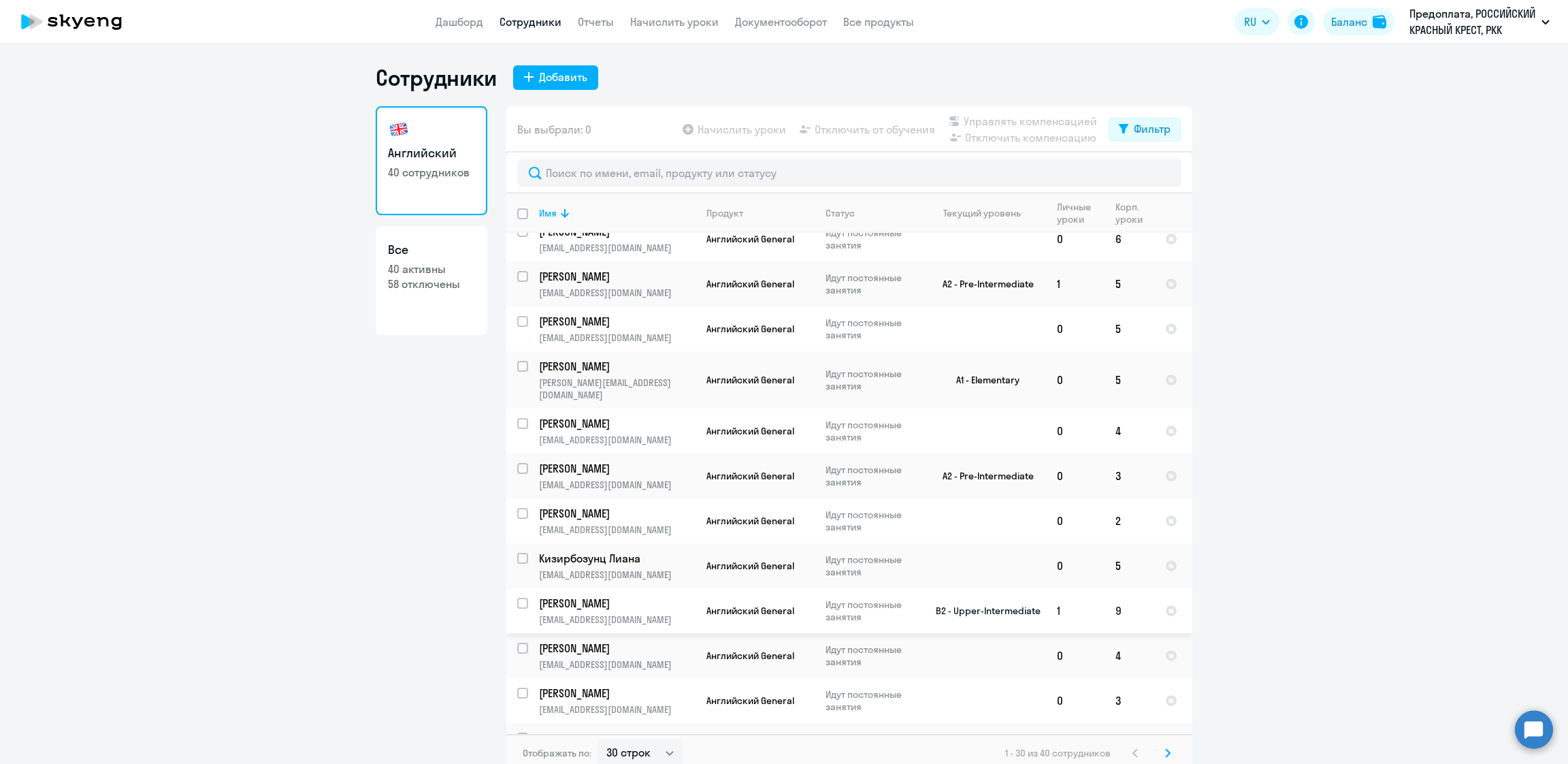
scroll to position [846, 0]
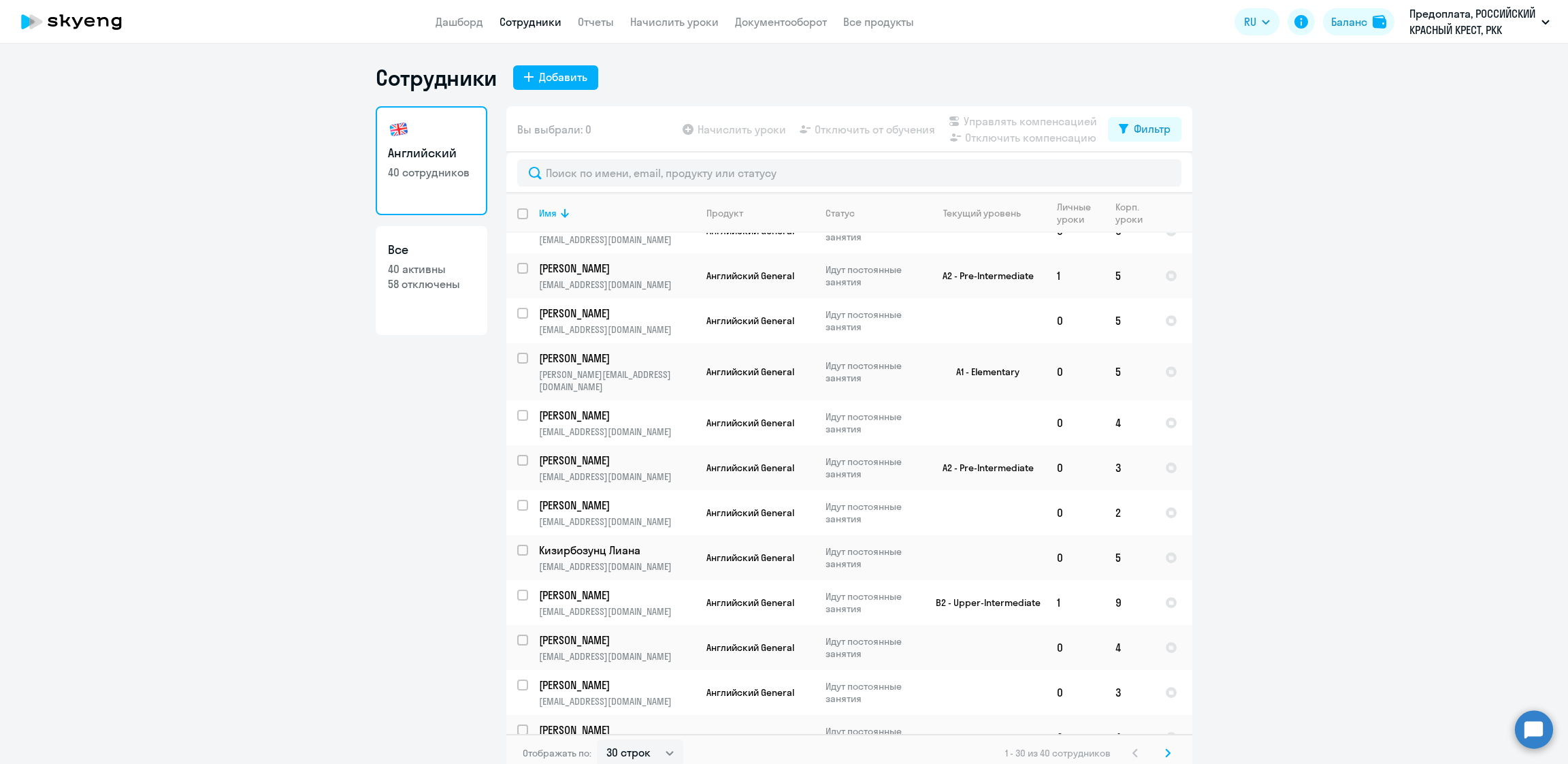
click at [1165, 750] on icon at bounding box center [1167, 752] width 5 height 9
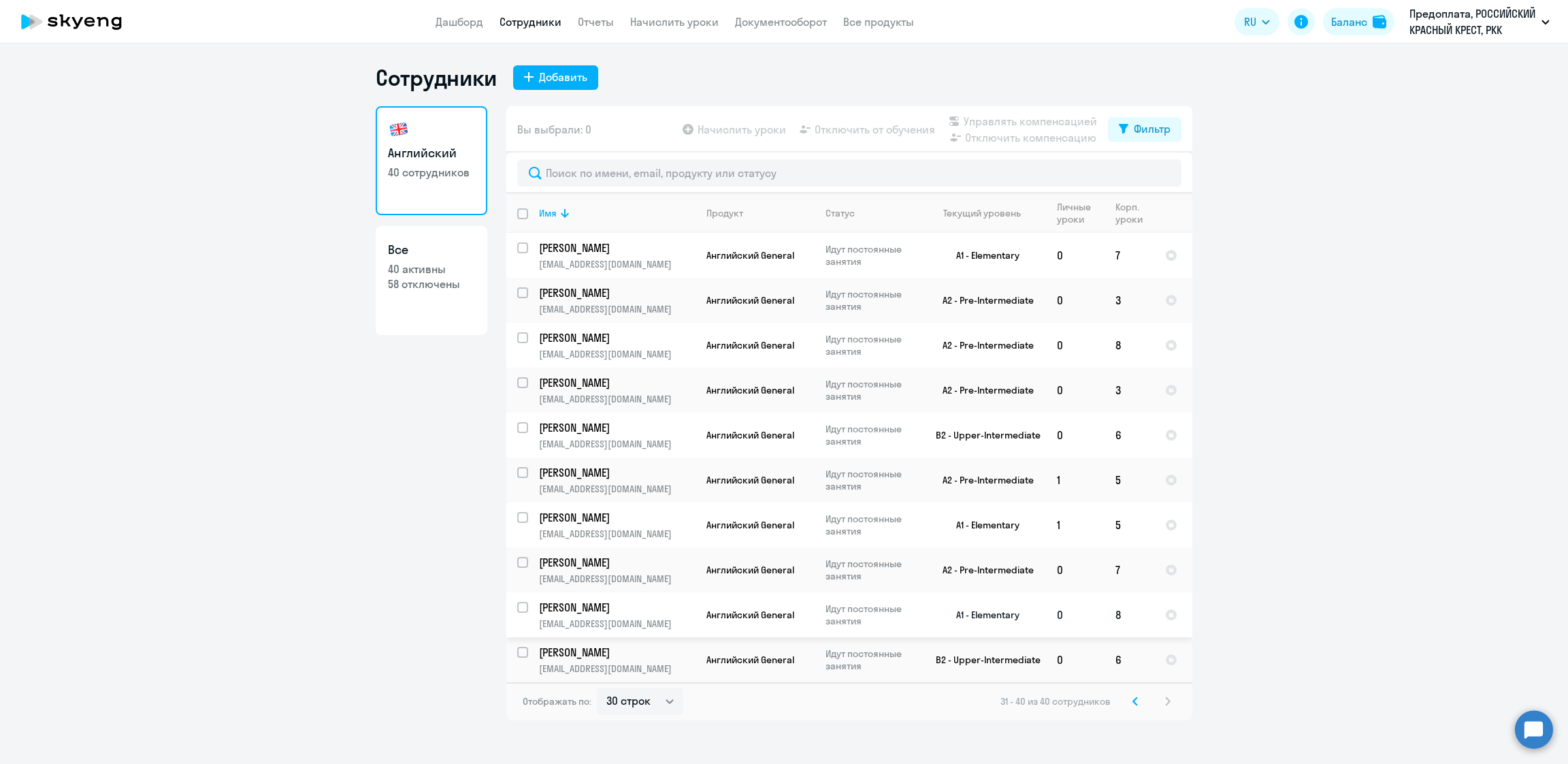
click at [601, 610] on p "[PERSON_NAME]" at bounding box center [615, 607] width 154 height 15
select select "english"
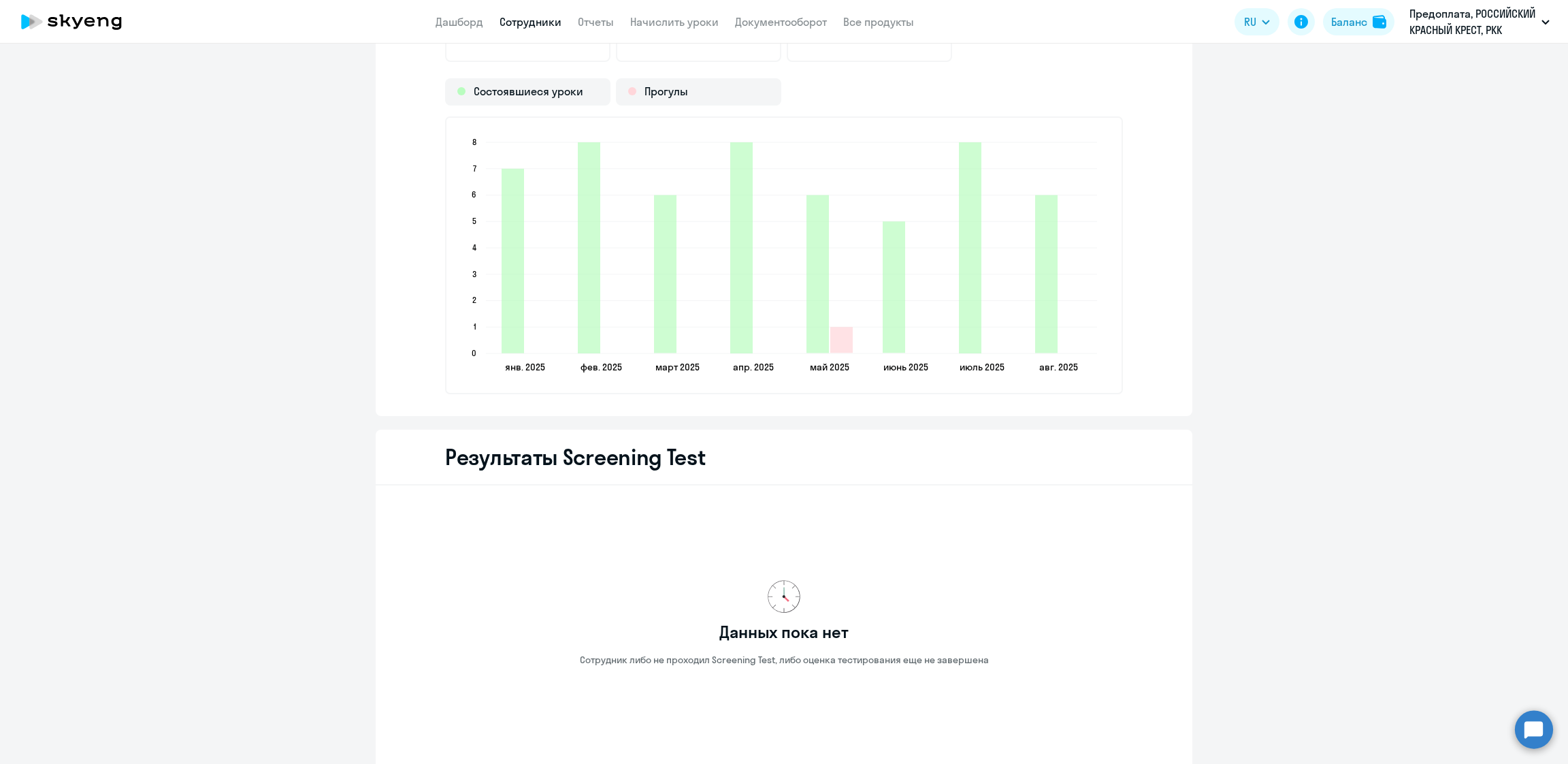
scroll to position [1736, 0]
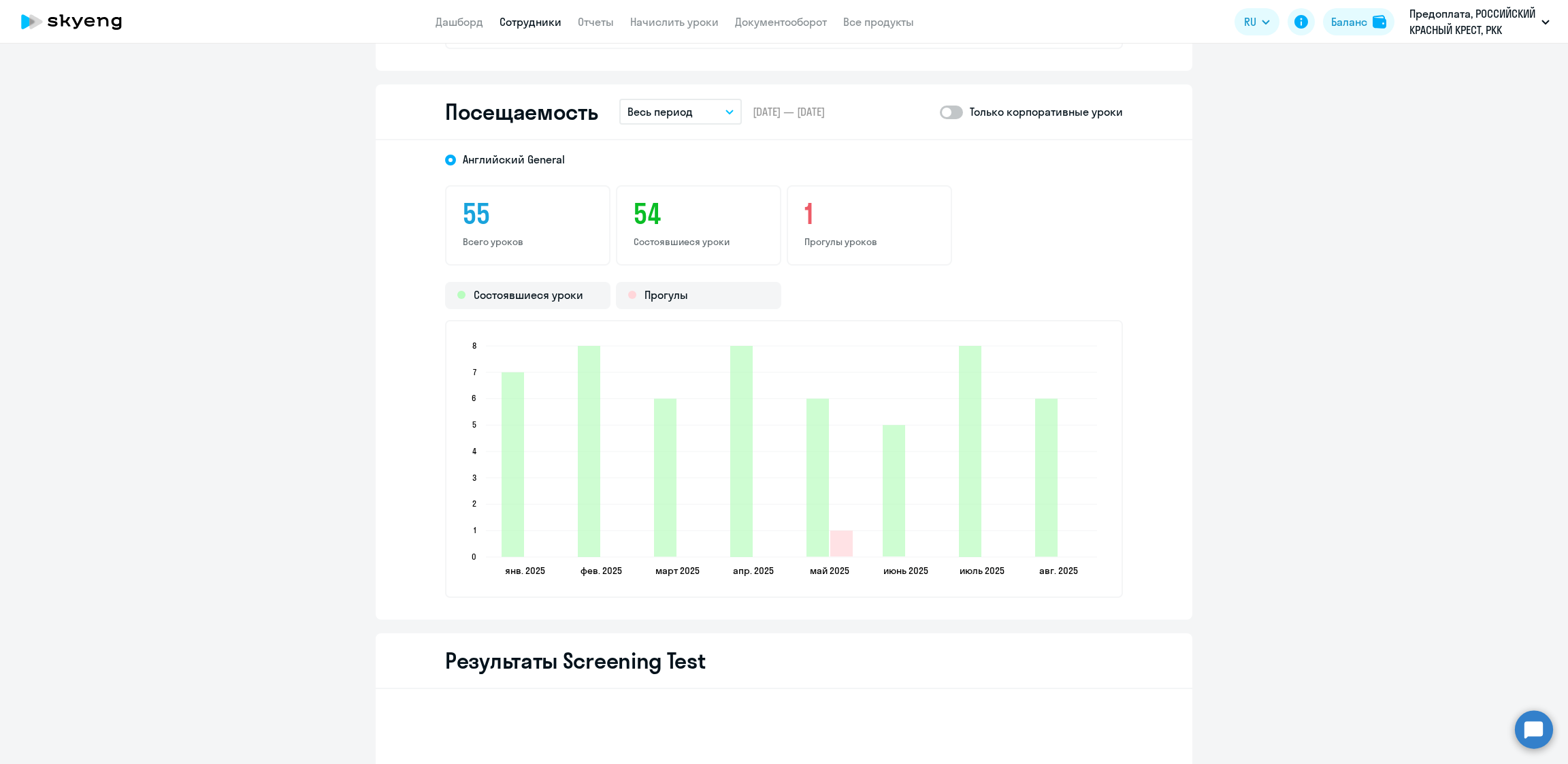
click at [669, 112] on p "Весь период" at bounding box center [660, 112] width 66 height 16
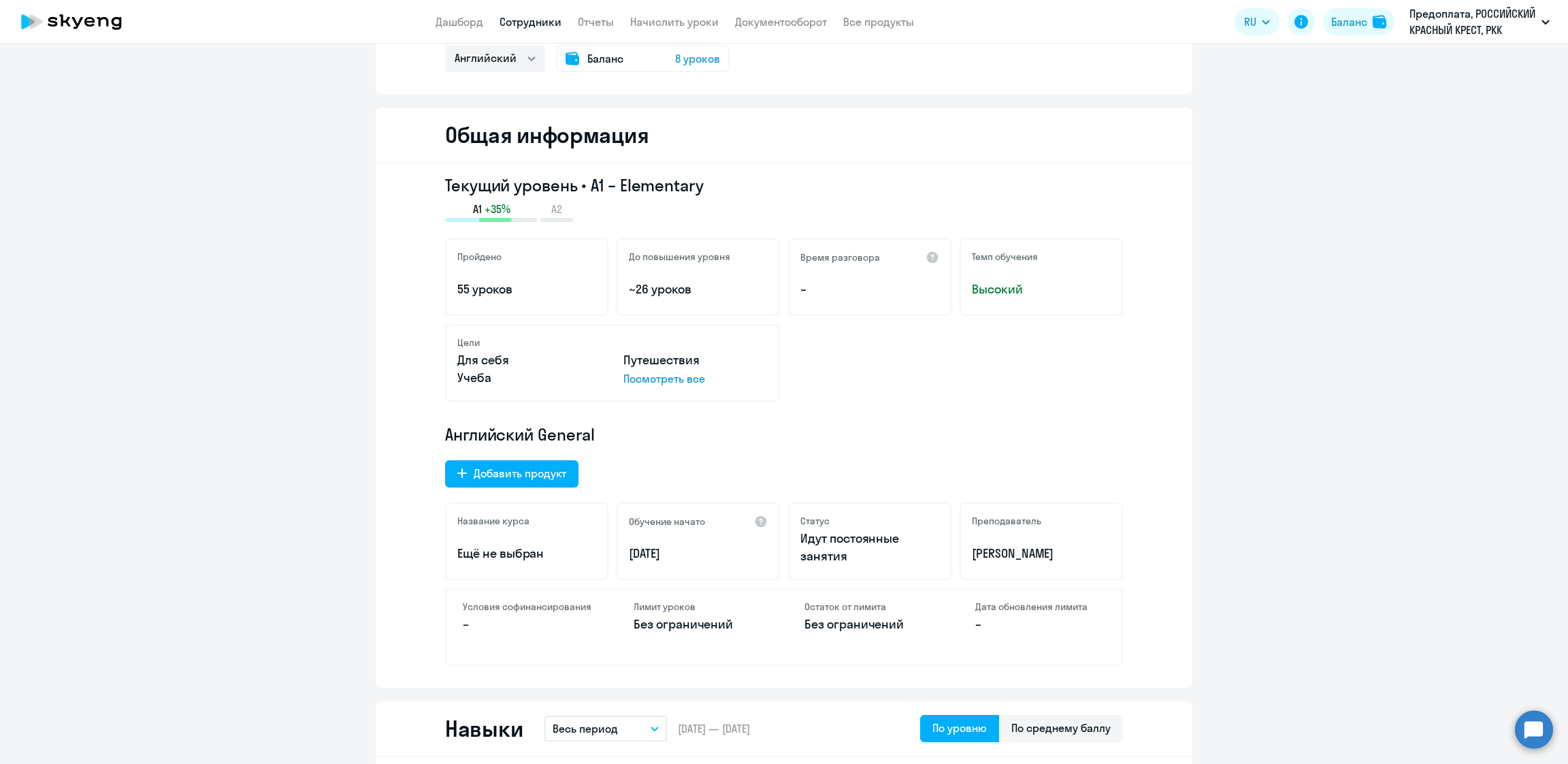
scroll to position [0, 0]
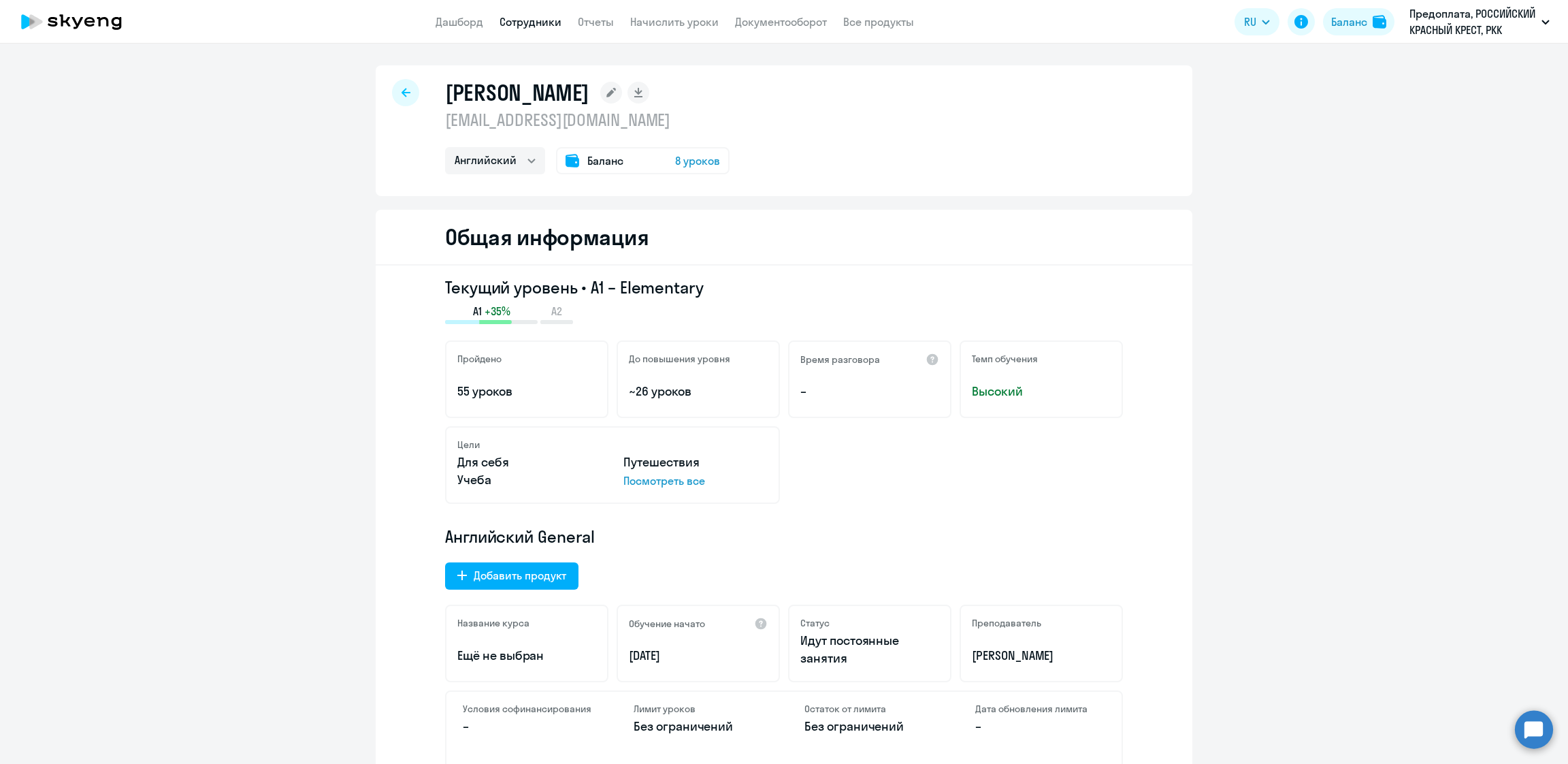
click at [414, 98] on div "[PERSON_NAME] [EMAIL_ADDRESS][DOMAIN_NAME] Английский Баланс 8 уроков" at bounding box center [784, 130] width 816 height 130
click at [472, 18] on link "Дашборд" at bounding box center [459, 22] width 47 height 14
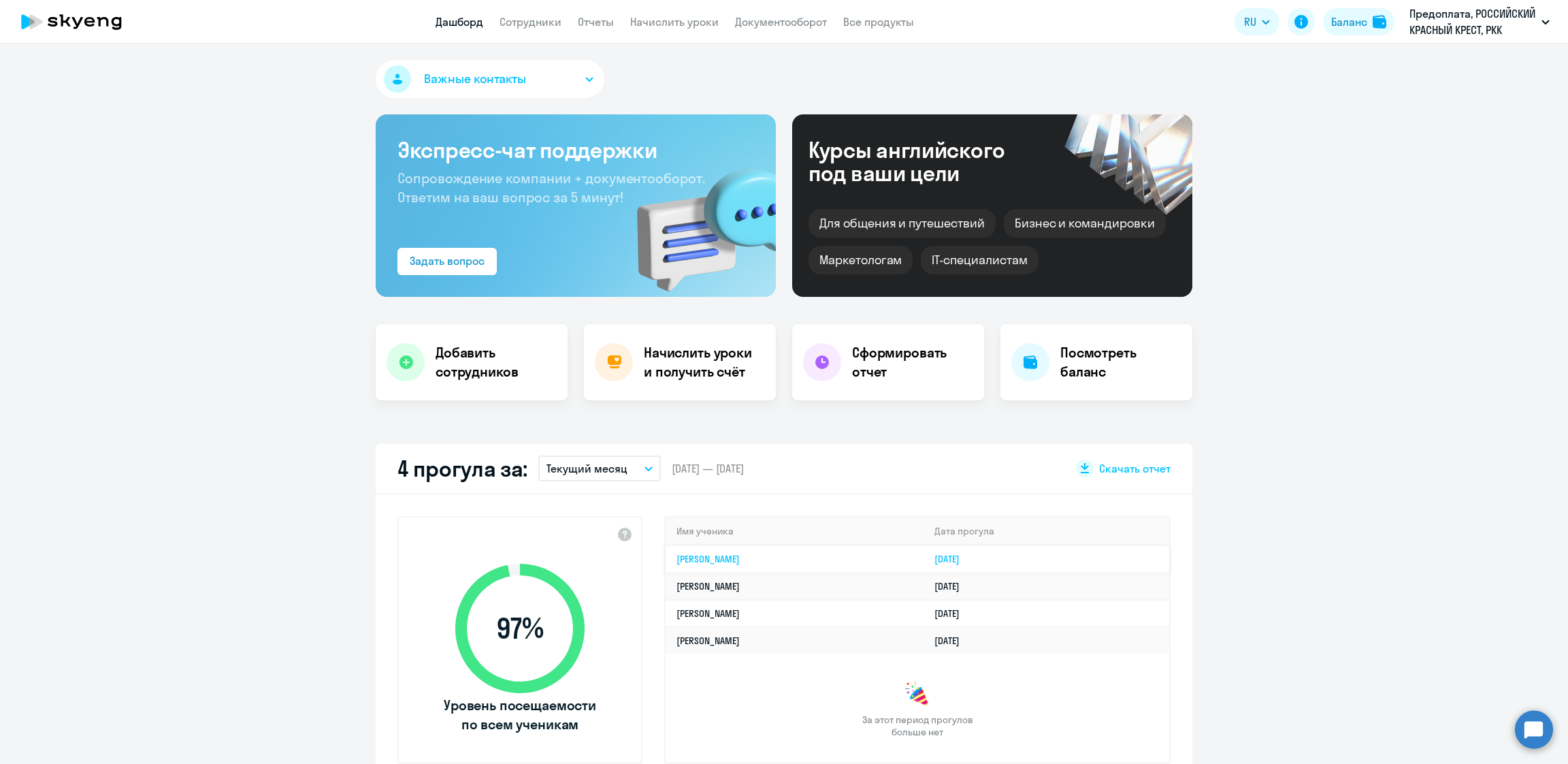
click at [740, 557] on link "[PERSON_NAME]" at bounding box center [708, 558] width 63 height 12
select select "english"
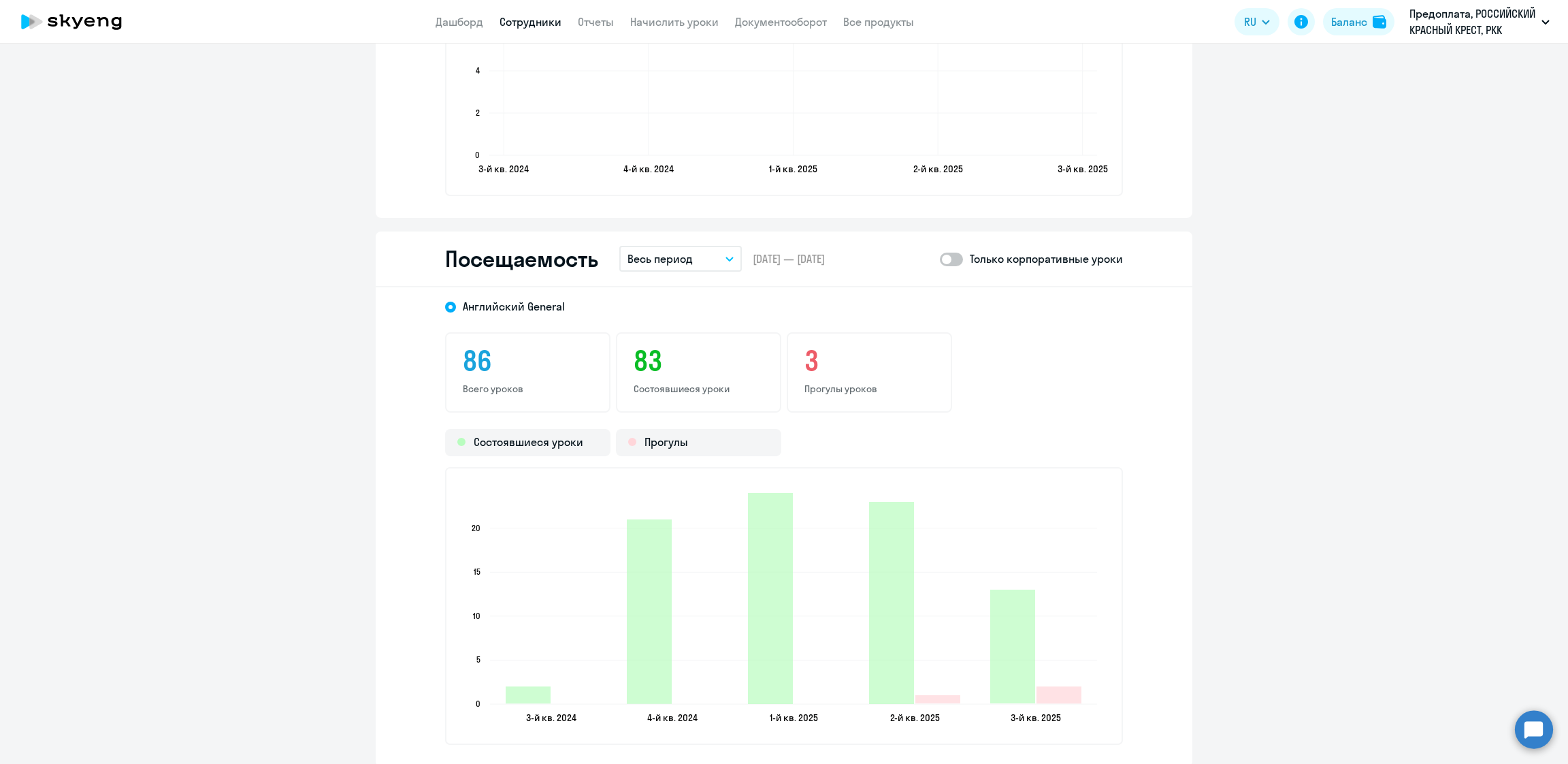
scroll to position [1634, 0]
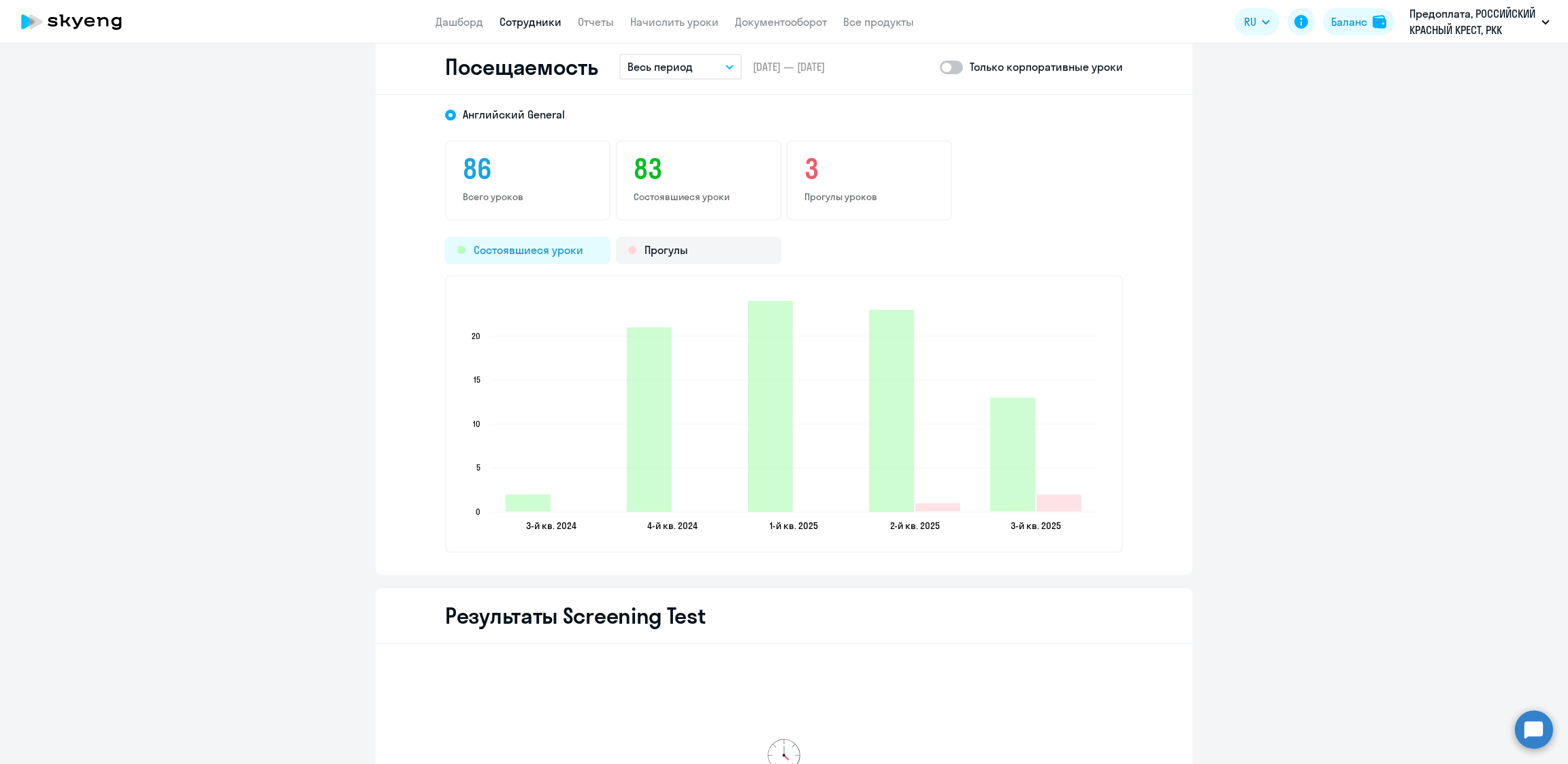
click at [588, 244] on div "Состоявшиеся уроки" at bounding box center [528, 250] width 165 height 27
click at [673, 62] on p "Весь период" at bounding box center [660, 66] width 66 height 16
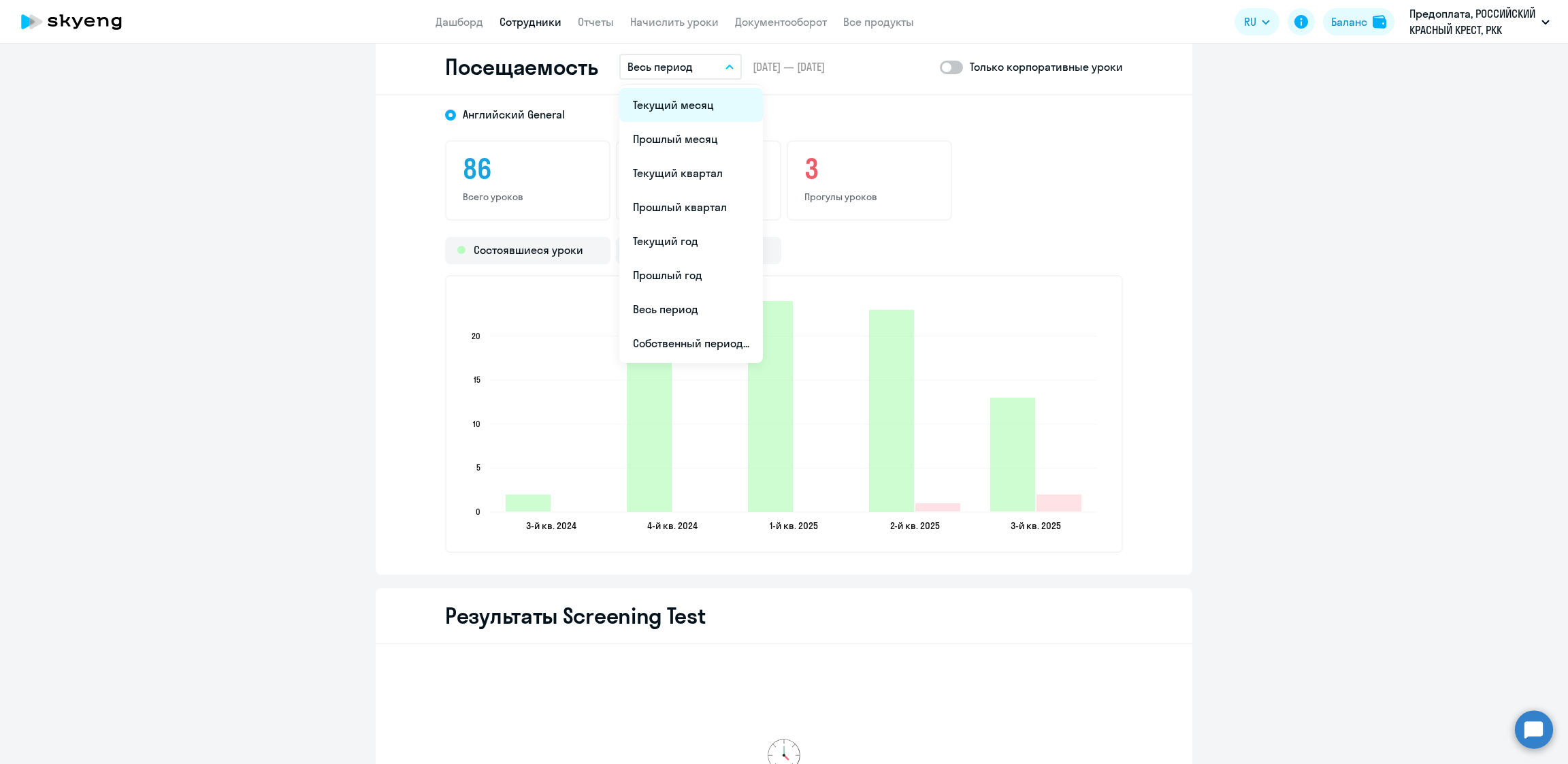
click at [668, 99] on li "Текущий месяц" at bounding box center [691, 104] width 144 height 34
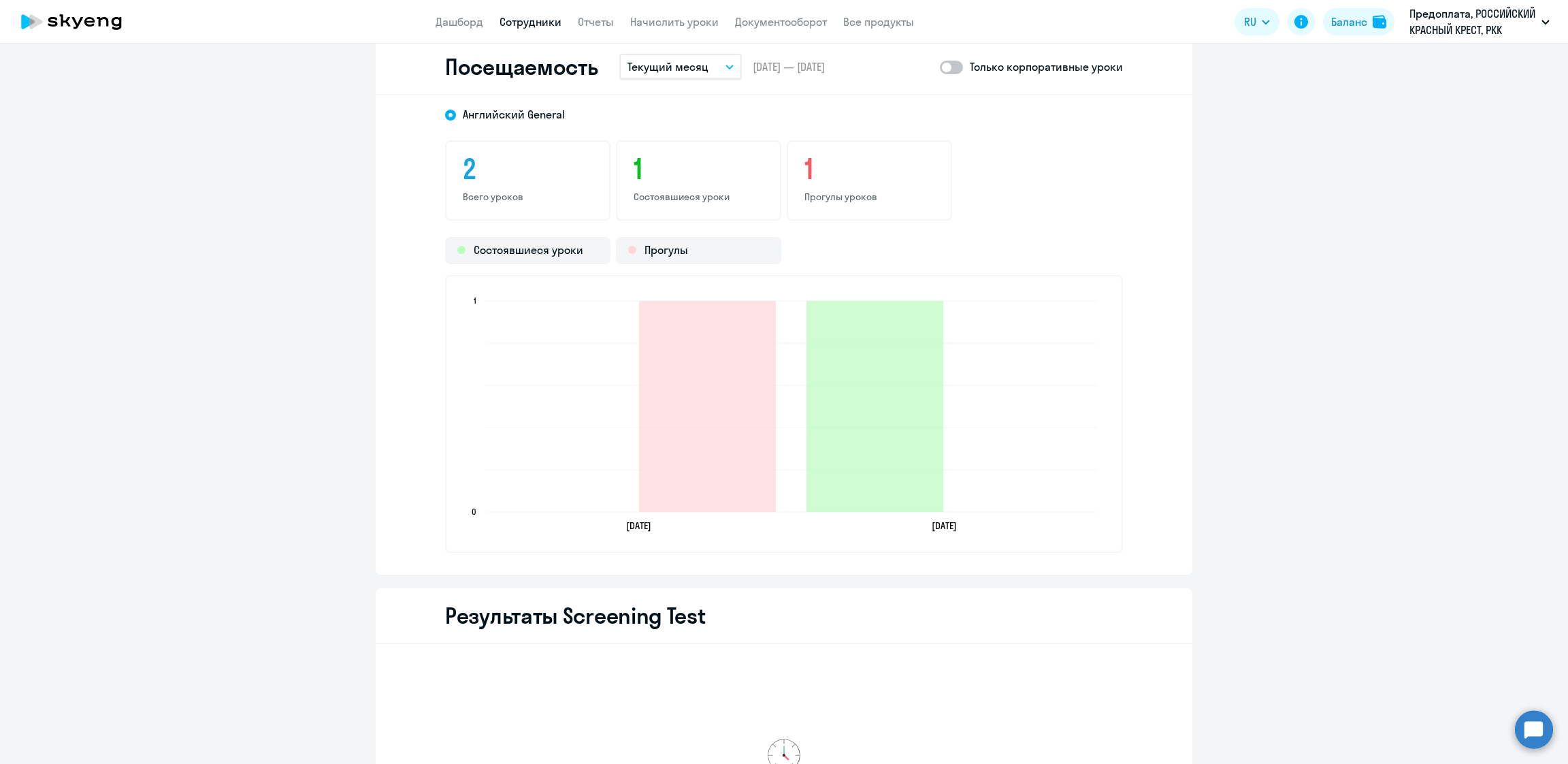
click at [656, 71] on p "Текущий месяц" at bounding box center [668, 66] width 81 height 16
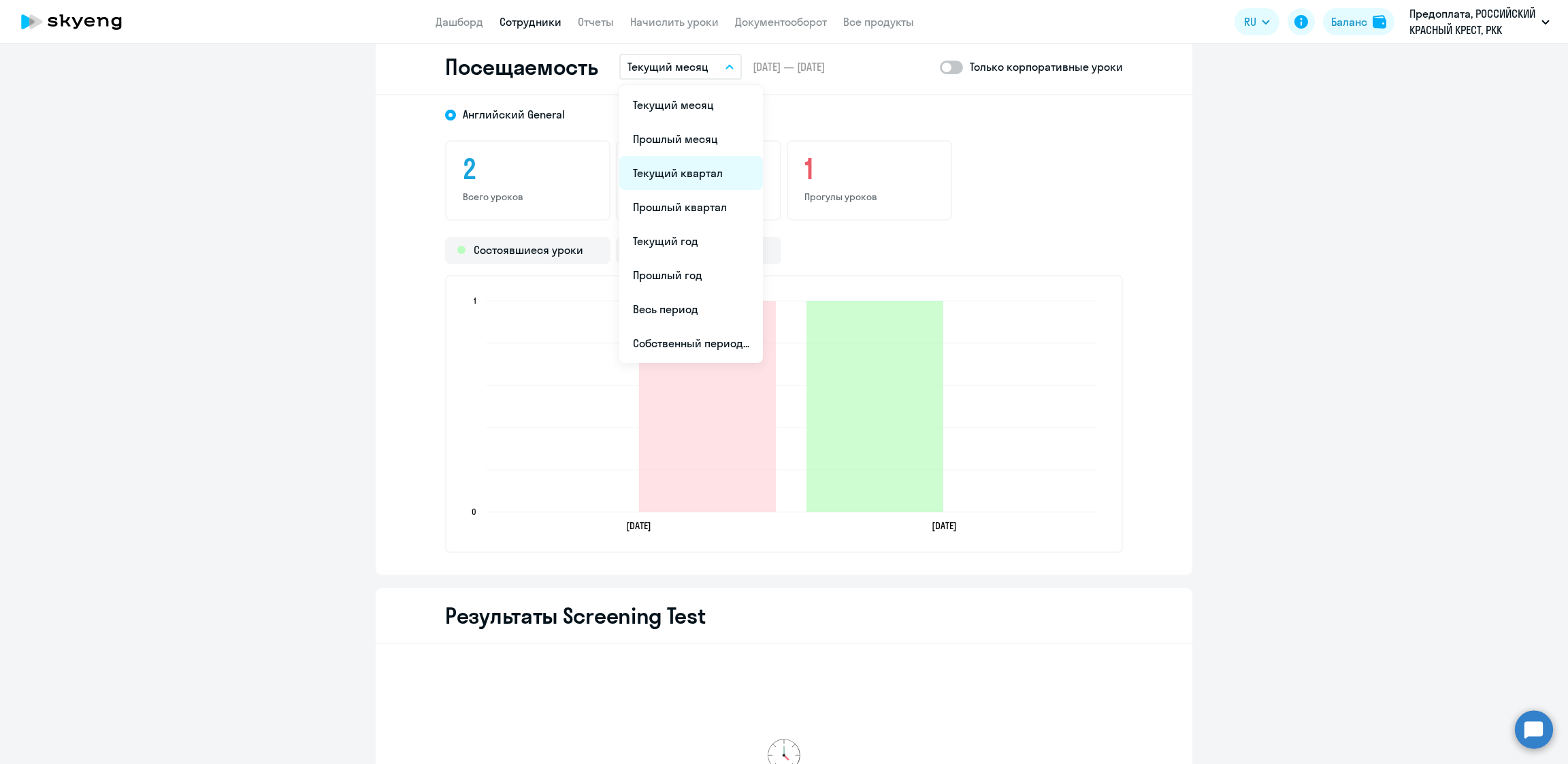
click at [667, 169] on li "Текущий квартал" at bounding box center [691, 173] width 144 height 34
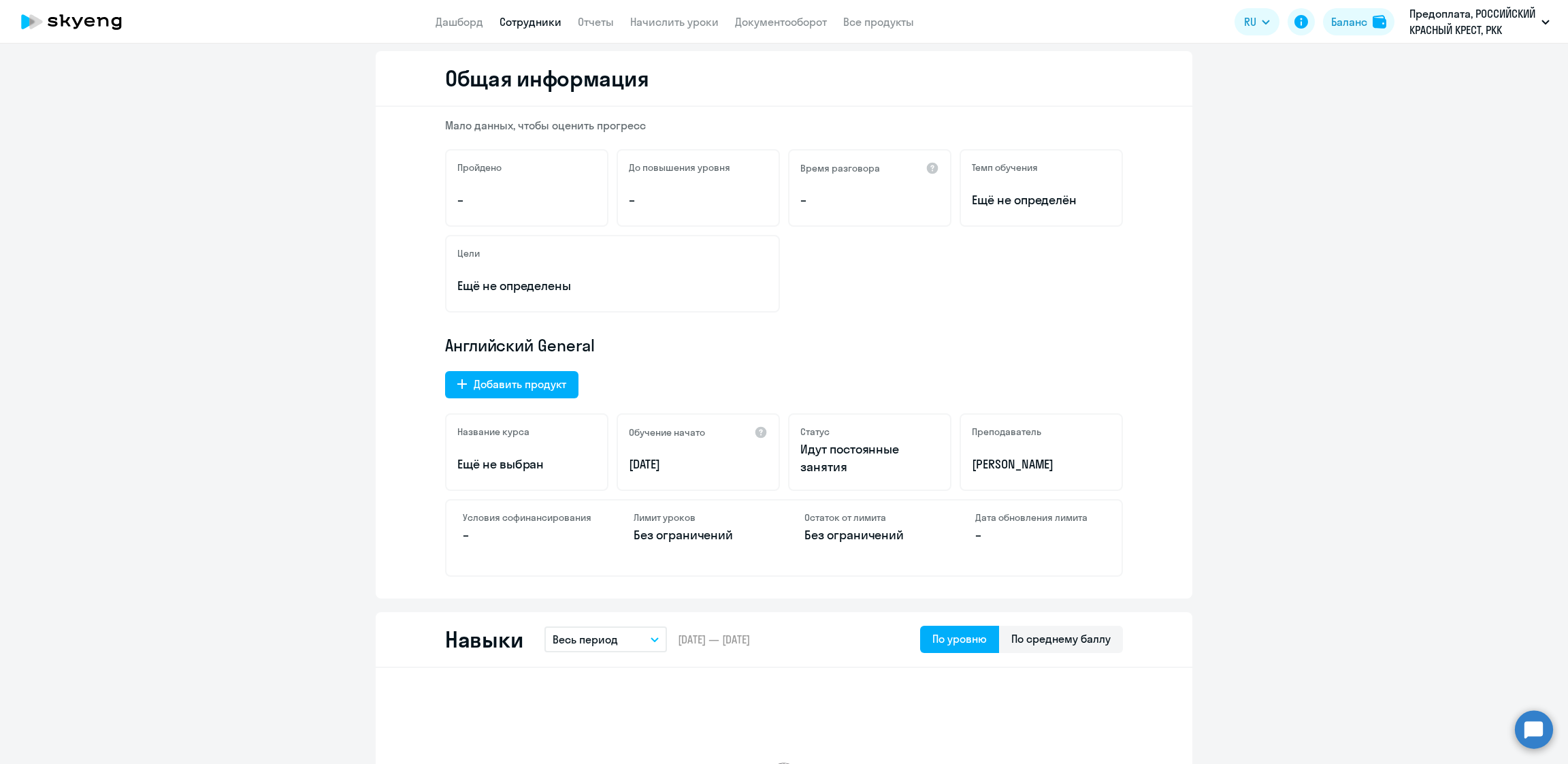
scroll to position [0, 0]
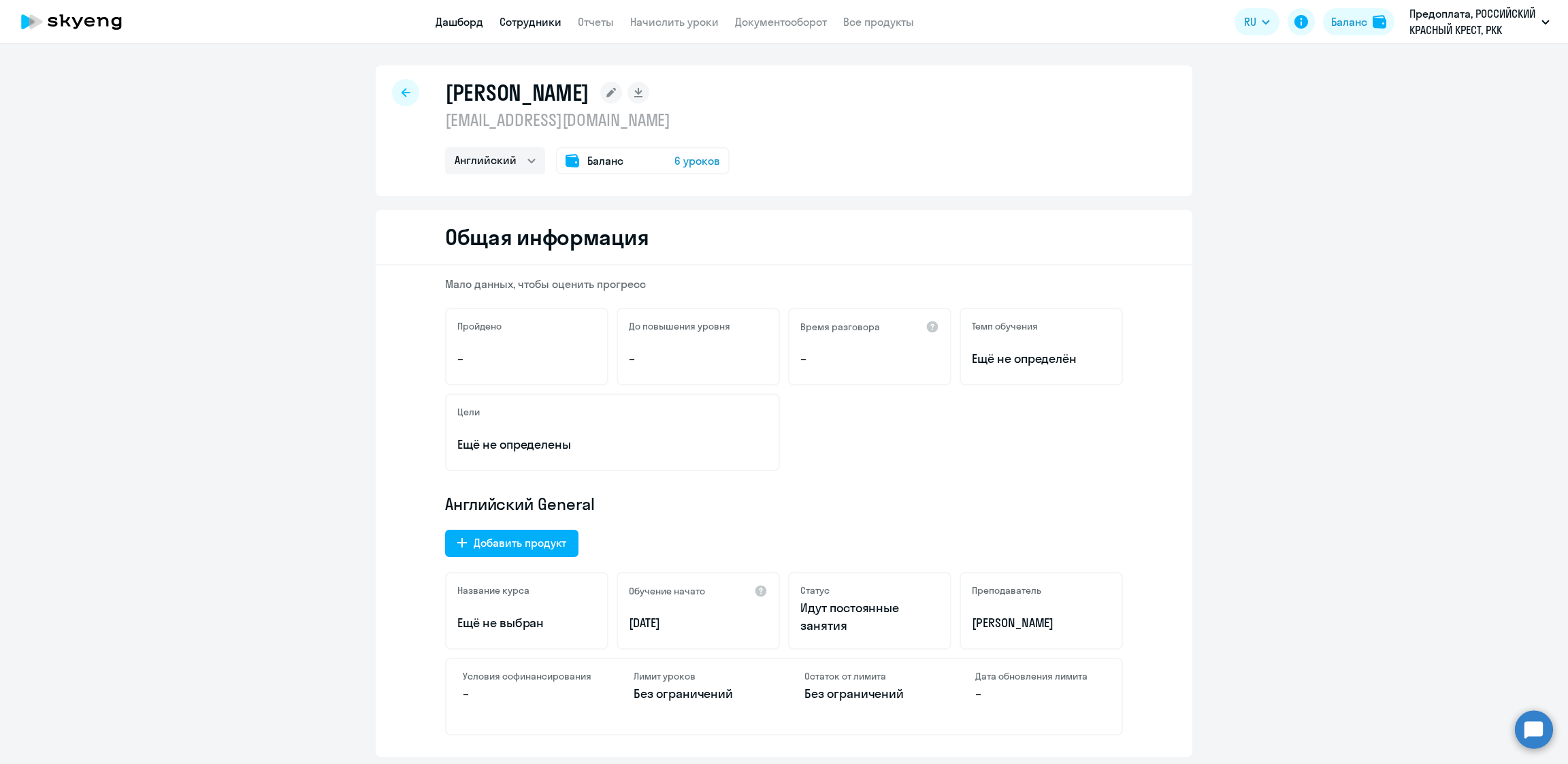
click at [467, 23] on link "Дашборд" at bounding box center [459, 22] width 47 height 14
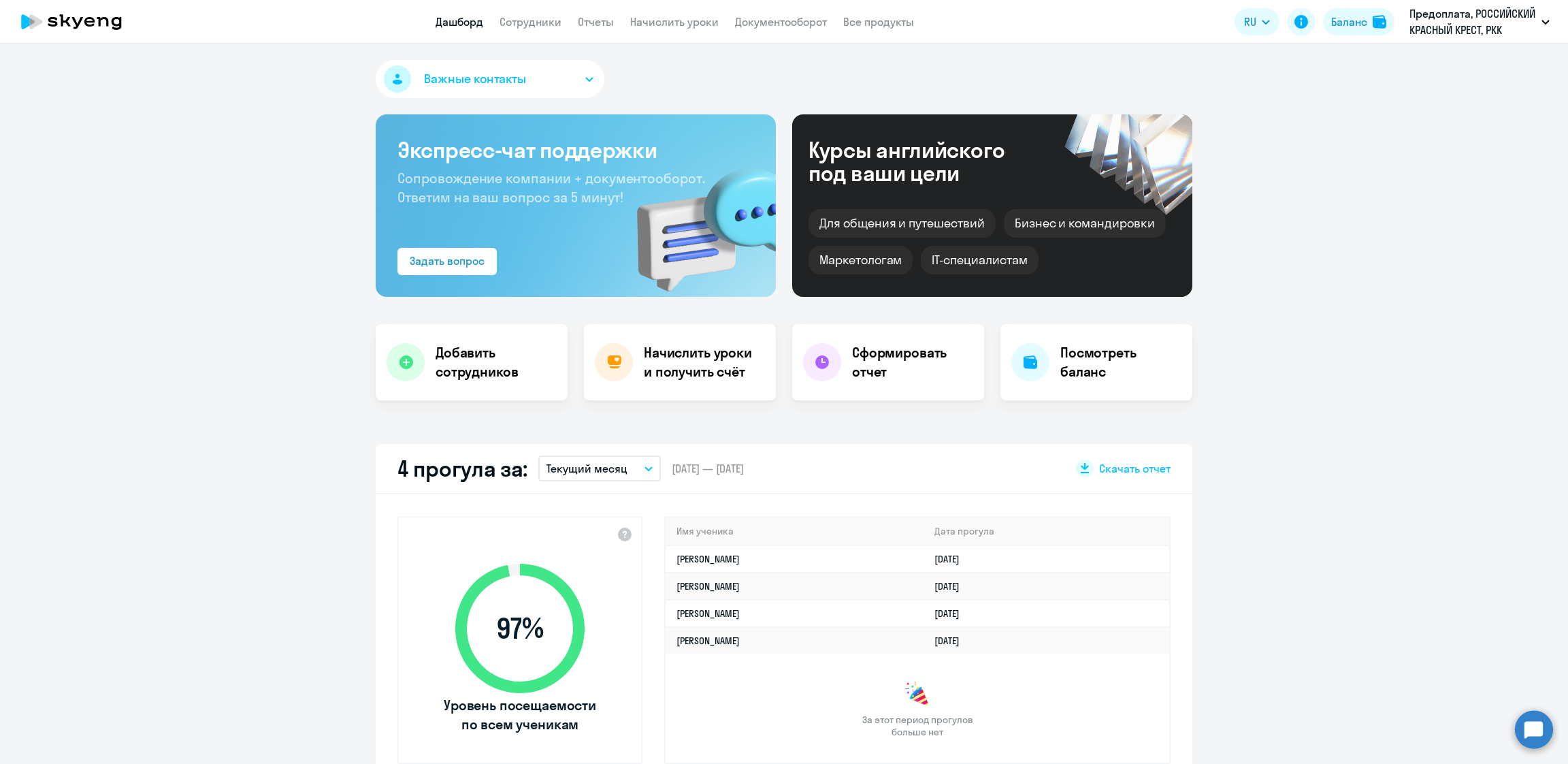
select select "30"
click at [193, 412] on div "Важные контакты Экспресс-чат поддержки Сопровождение компании + документооборот…" at bounding box center [784, 404] width 1568 height 720
click at [46, 28] on icon at bounding box center [71, 22] width 120 height 34
click at [71, 26] on icon at bounding box center [71, 22] width 120 height 34
click at [77, 15] on icon at bounding box center [71, 22] width 120 height 34
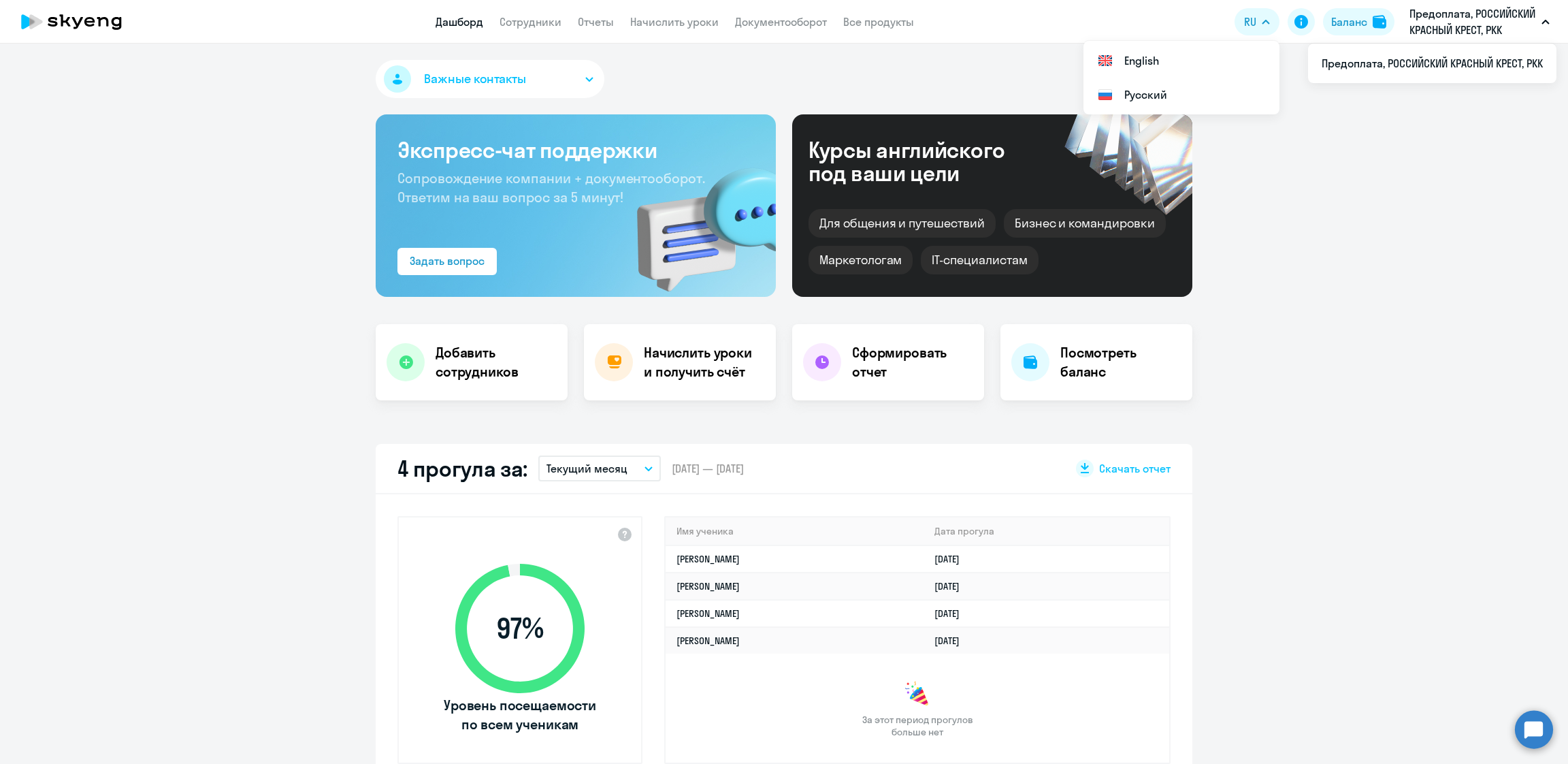
click at [1440, 15] on p "Предоплата, РОССИЙСКИЙ КРАСНЫЙ КРЕСТ, РКК" at bounding box center [1473, 21] width 127 height 33
click at [1353, 21] on div "Баланс" at bounding box center [1349, 22] width 36 height 16
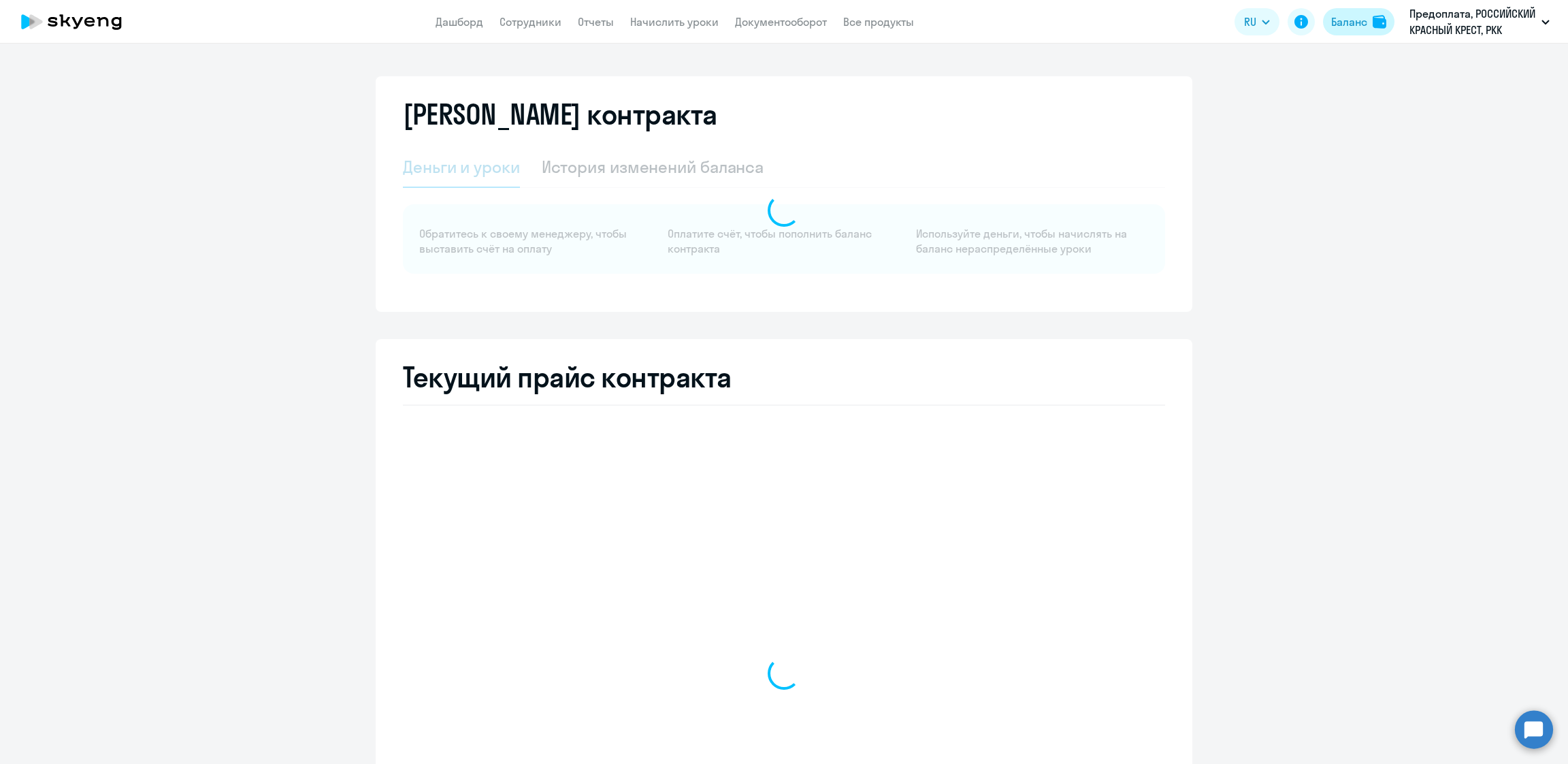
select select "english_adult_not_native_speaker"
